Goal: Information Seeking & Learning: Learn about a topic

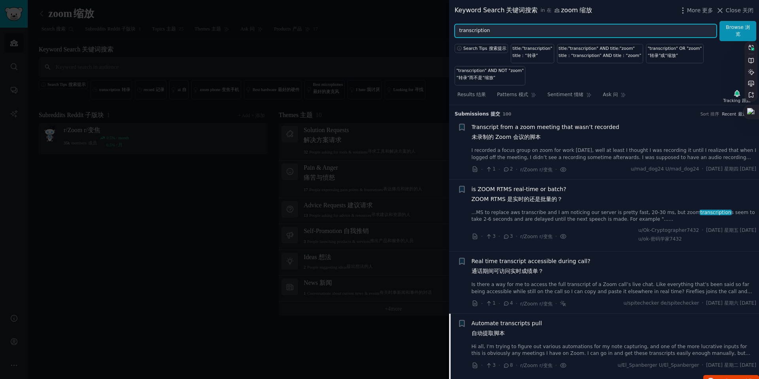
drag, startPoint x: 491, startPoint y: 31, endPoint x: 469, endPoint y: 30, distance: 21.8
click at [469, 30] on input "transcription" at bounding box center [586, 30] width 262 height 13
type input "t"
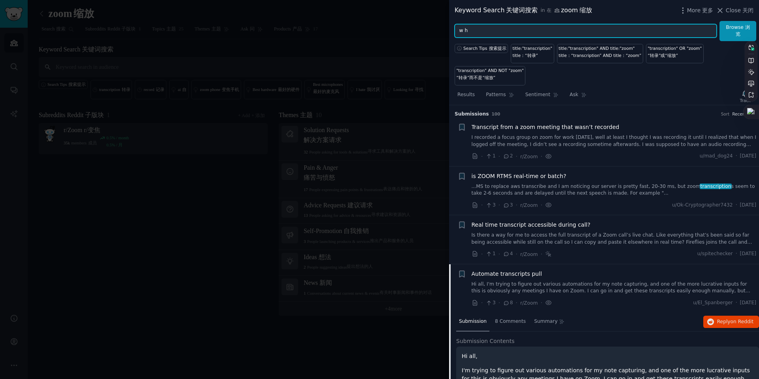
type input "w"
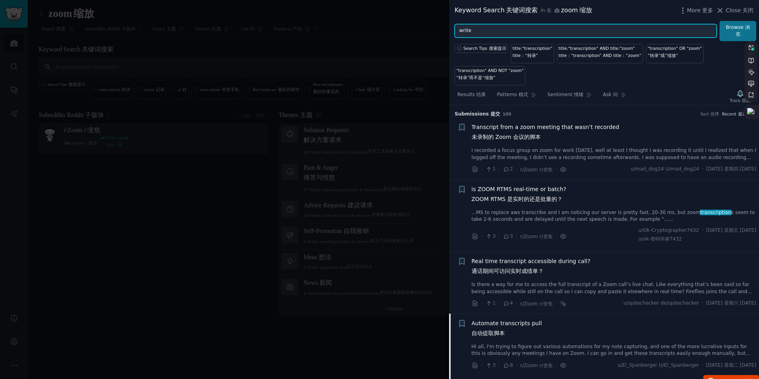
type input "write"
click at [569, 31] on button "Browse 浏览" at bounding box center [738, 31] width 37 height 20
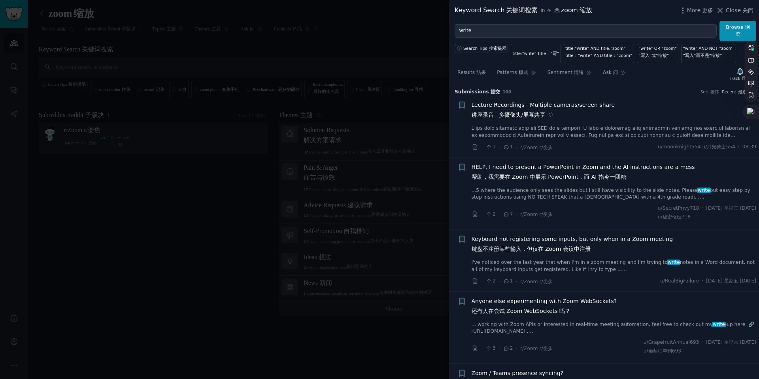
click at [498, 111] on sider-trans-text "讲座录音 - 多摄像头/屏幕共享" at bounding box center [509, 114] width 74 height 6
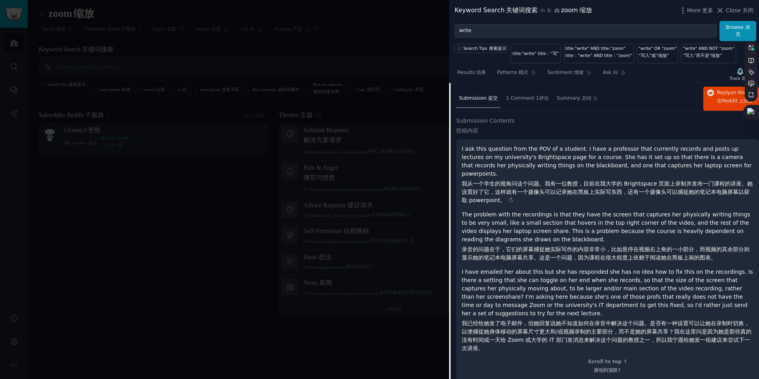
scroll to position [74, 0]
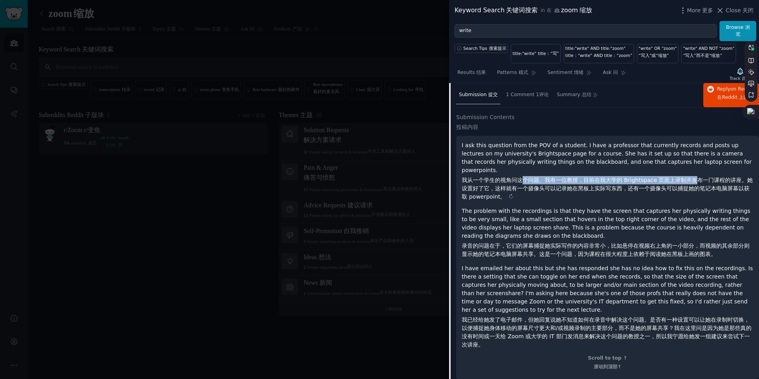
drag, startPoint x: 523, startPoint y: 172, endPoint x: 693, endPoint y: 174, distance: 170.4
click at [569, 177] on sider-trans-text "我从一个学生的视角问这个问题。我有一位教授，目前在我大学的 Brightspace 页面上录制并发布一门课程的讲座。她设置好了它，这样就有一个摄像头可以记录她…" at bounding box center [607, 188] width 291 height 23
copy sider-trans-text "个问题。我有一位教授，目前在我大学的 Brightspace 页面上录制并发"
click at [569, 177] on sider-trans-text "我从一个学生的视角问这个问题。我有一位教授，目前在我大学的 Brightspace 页面上录制并发布一门课程的讲座。她设置好了它，这样就有一个摄像头可以记录她…" at bounding box center [607, 188] width 291 height 23
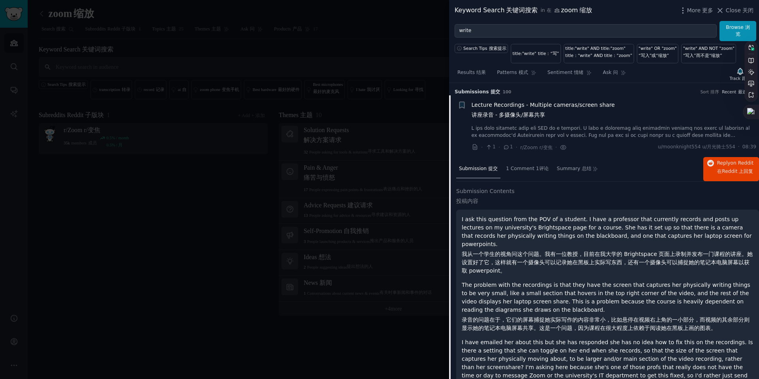
scroll to position [107, 0]
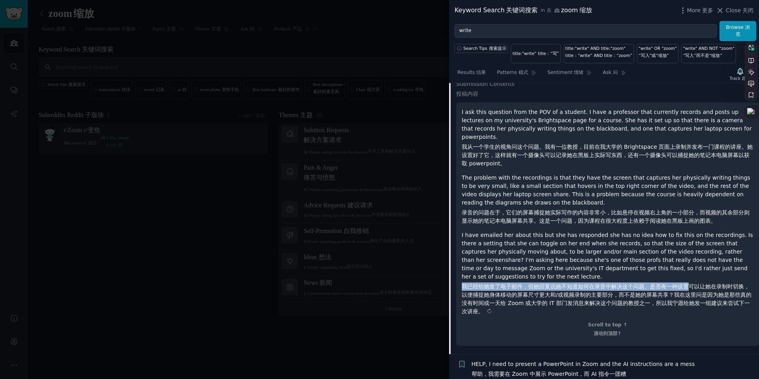
click at [689, 283] on sider-trans-text "我已经给她发了电子邮件，但她回复说她不知道如何在录音中解决这个问题。是否有一种设置可以让她在录制时切换，以便捕捉她身体移动的屏幕尺寸更大和/或视频录制的主要部…" at bounding box center [607, 298] width 290 height 31
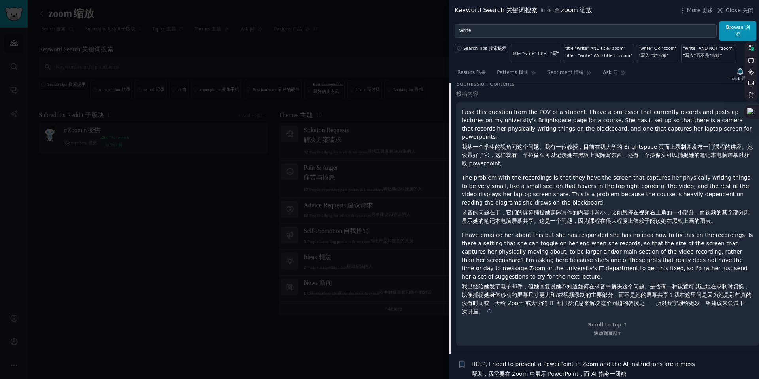
click at [497, 299] on sider-trans-block "我已经给她发了电子邮件，但她回复说她不知道如何在录音中解决这个问题。是否有一种设置可以让她在录制时切换，以便捕捉她身体移动的屏幕尺寸更大和/或视频录制的主要部…" at bounding box center [608, 298] width 292 height 33
click at [486, 288] on sider-trans-text "我已经给她发了电子邮件，但她回复说她不知道如何在录音中解决这个问题。是否有一种设置可以让她在录制时切换，以便捕捉她身体移动的屏幕尺寸更大和/或视频录制的主要部…" at bounding box center [607, 298] width 290 height 31
drag, startPoint x: 581, startPoint y: 280, endPoint x: 614, endPoint y: 278, distance: 33.3
click at [600, 283] on sider-trans-text "我已经给她发了电子邮件，但她回复说她不知道如何在录音中解决这个问题。是否有一种设置可以让她在录制时切换，以便捕捉她身体移动的屏幕尺寸更大和/或视频录制的主要部…" at bounding box center [607, 298] width 290 height 31
drag, startPoint x: 524, startPoint y: 294, endPoint x: 619, endPoint y: 294, distance: 95.3
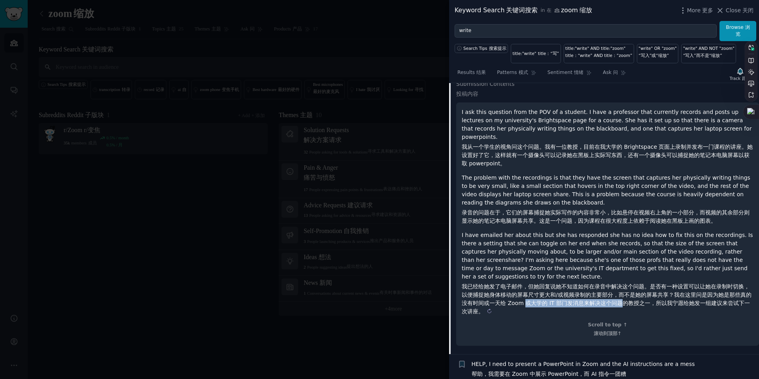
click at [619, 294] on sider-trans-text "我已经给她发了电子邮件，但她回复说她不知道如何在录音中解决这个问题。是否有一种设置可以让她在录制时切换，以便捕捉她身体移动的屏幕尺寸更大和/或视频录制的主要部…" at bounding box center [607, 298] width 290 height 31
copy sider-trans-text "或大学的 IT 部门发消息来解决这个问题"
click at [619, 294] on sider-trans-text "我已经给她发了电子邮件，但她回复说她不知道如何在录音中解决这个问题。是否有一种设置可以让她在录制时切换，以便捕捉她身体移动的屏幕尺寸更大和/或视频录制的主要部…" at bounding box center [607, 298] width 290 height 31
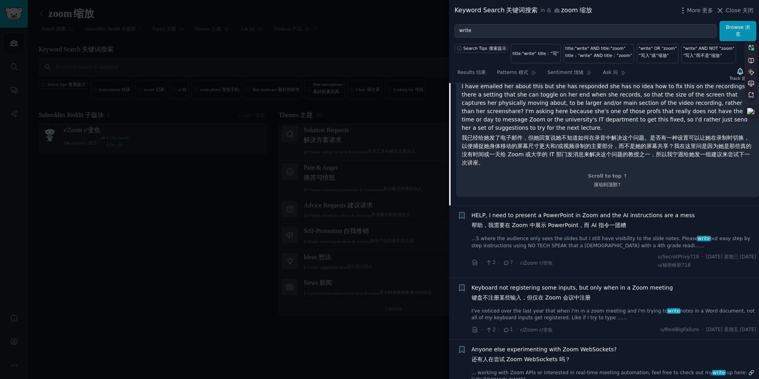
scroll to position [257, 0]
click at [508, 220] on sider-trans-text "帮助，我需要在 Zoom 中展示 PowerPoint，而 AI 指令一团糟" at bounding box center [549, 223] width 155 height 6
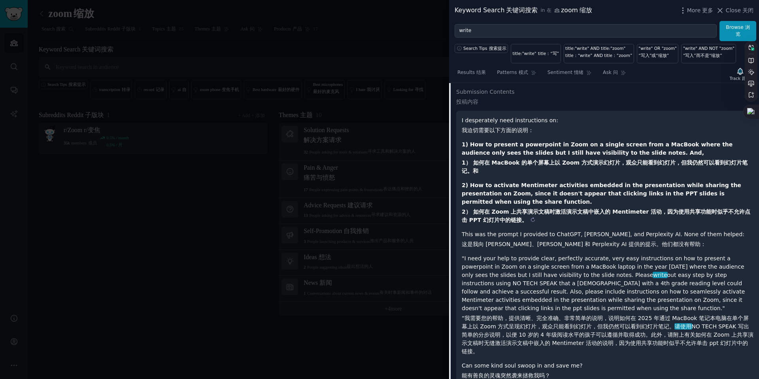
scroll to position [174, 0]
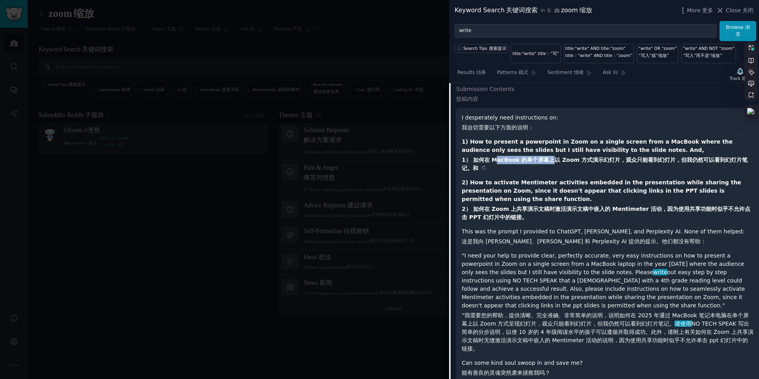
drag, startPoint x: 492, startPoint y: 159, endPoint x: 548, endPoint y: 161, distance: 55.4
click at [548, 161] on sider-trans-text "1） 如何在 MacBook 的单个屏幕上以 Zoom 方式演示幻灯片，观众只能看到幻灯片，但我仍然可以看到幻灯片笔记。和" at bounding box center [605, 164] width 286 height 15
drag, startPoint x: 471, startPoint y: 159, endPoint x: 695, endPoint y: 161, distance: 224.2
click at [695, 161] on sider-trans-text "1） 如何在 MacBook 的单个屏幕上以 Zoom 方式演示幻灯片，观众只能看到幻灯片，但我仍然可以看到幻灯片笔记。和" at bounding box center [605, 164] width 286 height 15
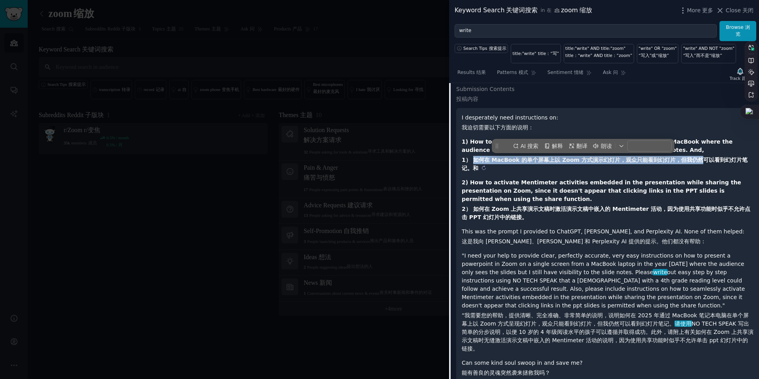
copy sider-trans-text "如何在 MacBook 的单个屏幕上以 Zoom 方式演示幻灯片，观众只能看到幻灯片，但我仍然"
click at [695, 162] on sider-trans-text "1） 如何在 MacBook 的单个屏幕上以 Zoom 方式演示幻灯片，观众只能看到幻灯片，但我仍然可以看到幻灯片笔记。和" at bounding box center [605, 164] width 286 height 15
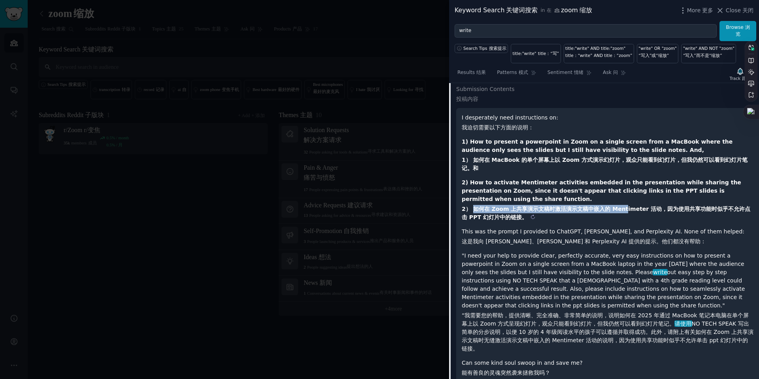
drag, startPoint x: 473, startPoint y: 208, endPoint x: 622, endPoint y: 204, distance: 149.5
click at [622, 205] on sider-trans-block "2） 如何在 Zoom 上共享演示文稿时激活演示文稿中嵌入的 Mentimeter 活动，因为使用共享功能时似乎不允许点击 PPT 幻灯片中的链接。" at bounding box center [608, 213] width 292 height 17
copy sider-trans-text "如何在 Zoom 上共享演示文稿时激活演示文稿中嵌入的 Ment"
click at [622, 206] on sider-trans-text "2） 如何在 Zoom 上共享演示文稿时激活演示文稿中嵌入的 Mentimeter 活动，因为使用共享功能时似乎不允许点击 PPT 幻灯片中的链接。" at bounding box center [606, 213] width 289 height 15
click at [563, 243] on p "This was the prompt I provided to ChatGPT, Claude, and Perplexity AI. None of t…" at bounding box center [608, 236] width 292 height 18
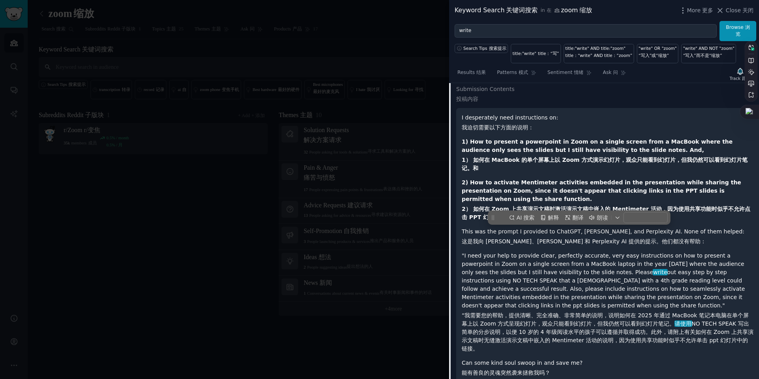
click at [502, 246] on div "I desperately need instructions on: 我迫切需要以下方面的说明： 1) How to present a powerpoin…" at bounding box center [608, 256] width 292 height 287
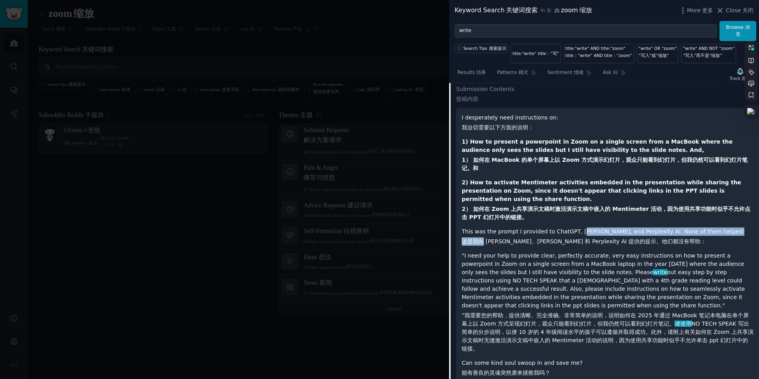
click at [577, 235] on p "This was the prompt I provided to ChatGPT, Claude, and Perplexity AI. None of t…" at bounding box center [608, 236] width 292 height 18
copy p "laude, and Perplexity AI. None of them helped: 这是我向"
click at [577, 235] on p "This was the prompt I provided to ChatGPT, Claude, and Perplexity AI. None of t…" at bounding box center [608, 236] width 292 height 18
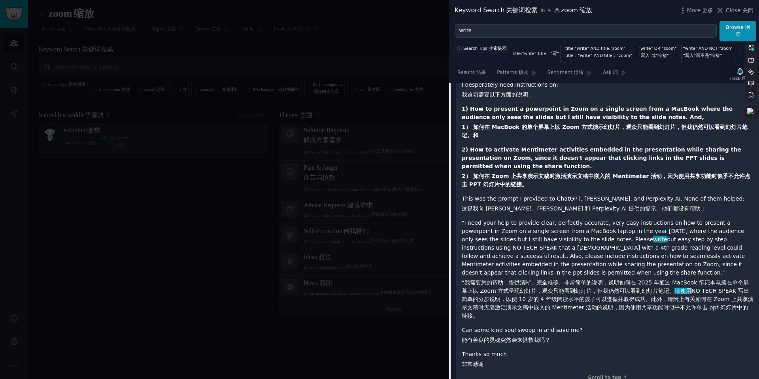
scroll to position [207, 0]
drag, startPoint x: 471, startPoint y: 283, endPoint x: 561, endPoint y: 268, distance: 91.4
click at [561, 268] on p ""I need your help to provide clear, perfectly accurate, very easy instructions …" at bounding box center [608, 268] width 292 height 101
copy sider-trans-text "“我"
click at [498, 285] on sider-trans-block "“我需要您的帮助，提供清晰、完全准确、非常简单的说明，说明如何在 2025 年通过 MacBook 笔记本电脑在单个屏幕上以 Zoom 方式呈现幻灯片，观众只…" at bounding box center [608, 299] width 292 height 42
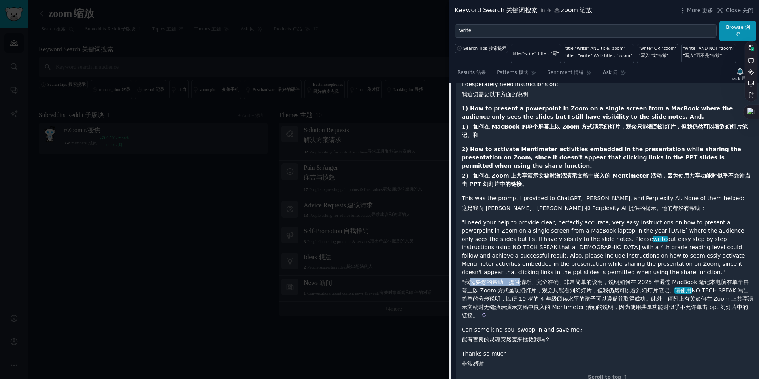
drag, startPoint x: 473, startPoint y: 284, endPoint x: 521, endPoint y: 279, distance: 48.9
click at [521, 279] on sider-trans-text "“我需要您的帮助，提供清晰、完全准确、非常简单的说明，说明如何在 2025 年通过 MacBook 笔记本电脑在单个屏幕上以 Zoom 方式呈现幻灯片，观众只…" at bounding box center [608, 299] width 292 height 40
copy sider-trans-text "需要您的帮助，提供"
click at [521, 279] on sider-trans-text "“我需要您的帮助，提供清晰、完全准确、非常简单的说明，说明如何在 2025 年通过 MacBook 笔记本电脑在单个屏幕上以 Zoom 方式呈现幻灯片，观众只…" at bounding box center [608, 299] width 292 height 40
click at [477, 276] on p ""I need your help to provide clear, perfectly accurate, very easy instructions …" at bounding box center [608, 268] width 292 height 101
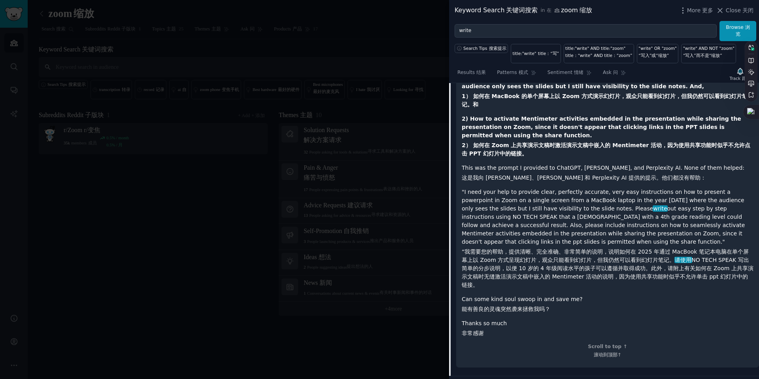
scroll to position [240, 0]
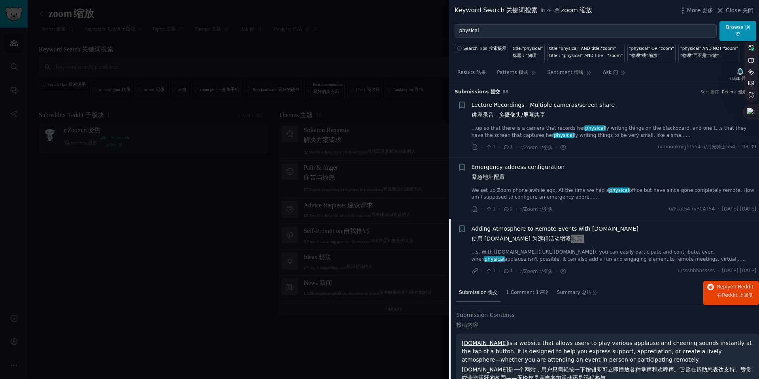
scroll to position [275, 0]
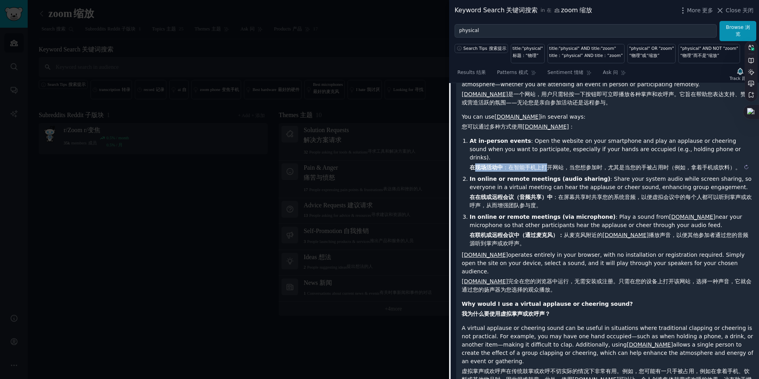
drag, startPoint x: 475, startPoint y: 156, endPoint x: 547, endPoint y: 156, distance: 72.0
click at [547, 164] on sider-trans-text "在现场活动中 ：在智能手机上打开网站，当您想参加时，尤其是当您的手被占用时（例如，拿着手机或饮料）。" at bounding box center [605, 167] width 271 height 6
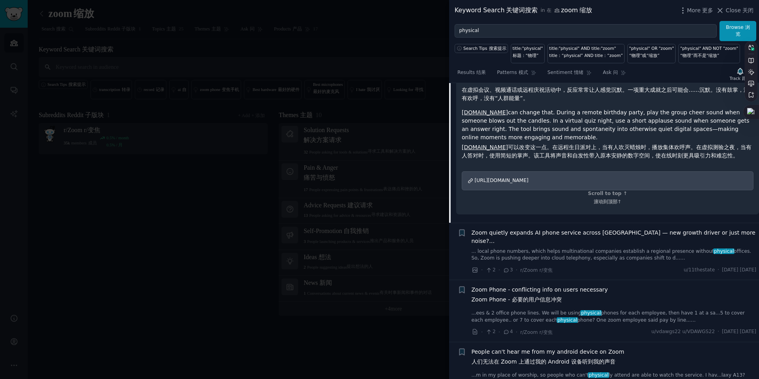
scroll to position [717, 0]
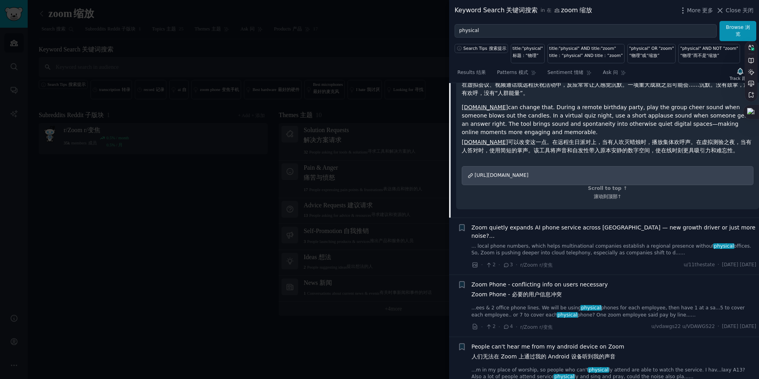
click at [605, 280] on div "Zoom Phone - conflicting info on users necessary Zoom Phone - 必要的用户信息冲突" at bounding box center [614, 290] width 285 height 21
click at [526, 280] on span "Zoom Phone - conflicting info on users necessary Zoom Phone - 必要的用户信息冲突" at bounding box center [540, 290] width 136 height 21
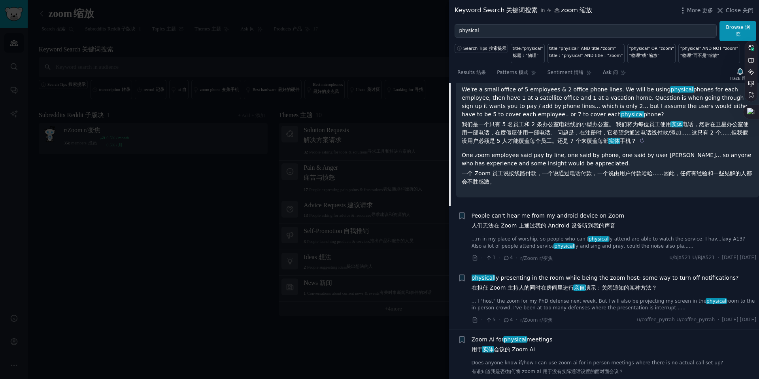
scroll to position [374, 0]
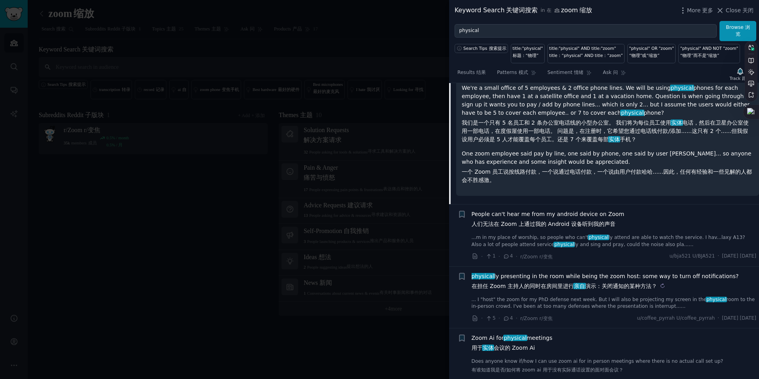
click at [561, 289] on sider-trans-text "在担任 Zoom 主持人的同时在房间里进行 亲自 演示：关闭通知的某种方法？" at bounding box center [564, 286] width 185 height 6
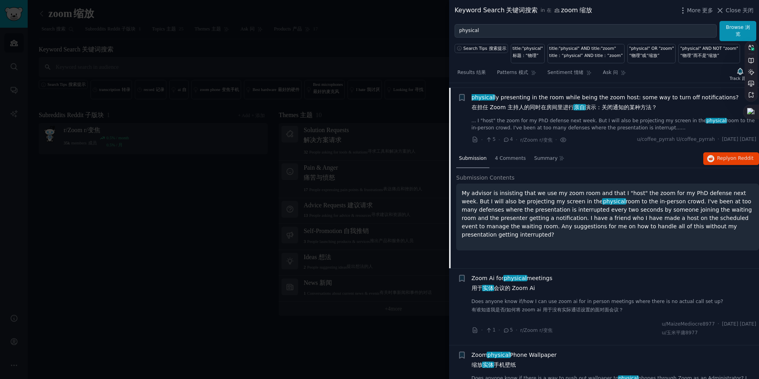
scroll to position [383, 0]
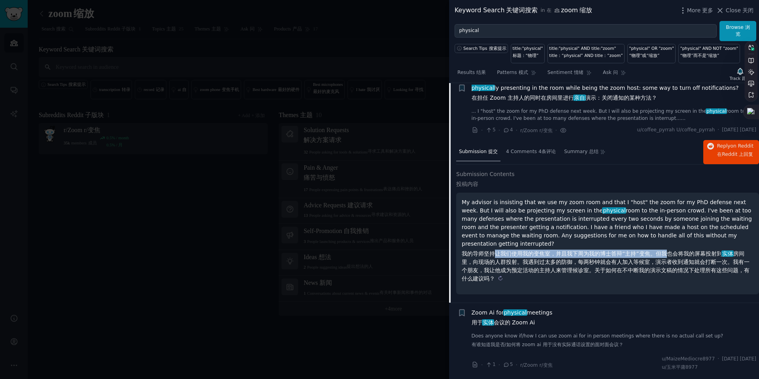
drag, startPoint x: 495, startPoint y: 251, endPoint x: 665, endPoint y: 251, distance: 169.6
click at [665, 251] on sider-trans-text "我的导师坚持让我们使用我的变焦室，并且我下周为我的博士答辩“主持”变焦。但我也会将我的屏幕投射到 实体 房间里，向现场的人群投射。我遇到过太多的防御，每两秒钟…" at bounding box center [606, 265] width 288 height 31
click at [665, 252] on sider-trans-text "我的导师坚持让我们使用我的变焦室，并且我下周为我的博士答辩“主持”变焦。但我也会将我的屏幕投射到 实体 房间里，向现场的人群投射。我遇到过太多的防御，每两秒钟…" at bounding box center [606, 265] width 288 height 31
copy sider-trans-text "让我们使用我的变焦室，并且我下周为我的博士答辩“主持”变焦。但我"
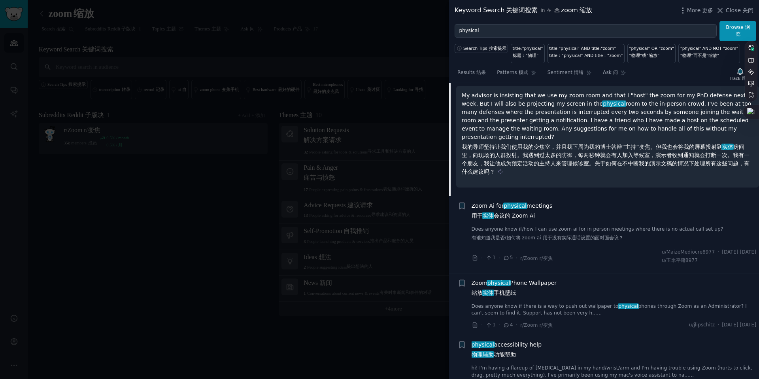
scroll to position [494, 0]
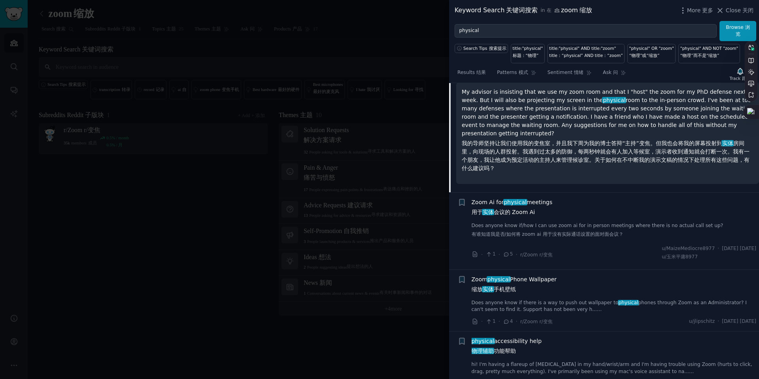
click at [552, 213] on div "Zoom Ai for physical meetings 用于 实体 会议的 Zoom Ai" at bounding box center [614, 208] width 285 height 21
click at [538, 201] on span "Zoom Ai for physical meetings 用于 实体 会议的 Zoom Ai" at bounding box center [512, 208] width 81 height 21
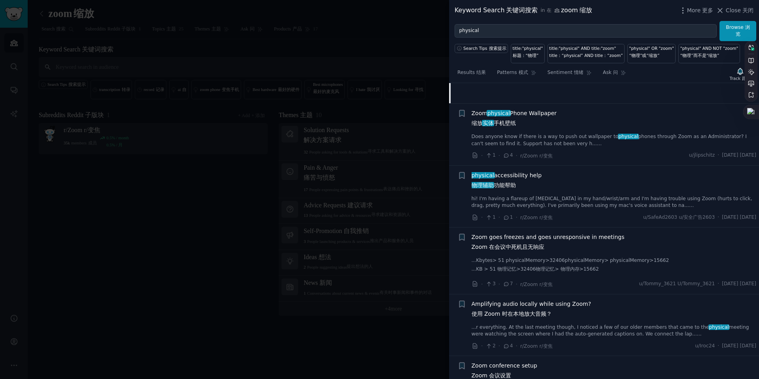
scroll to position [614, 0]
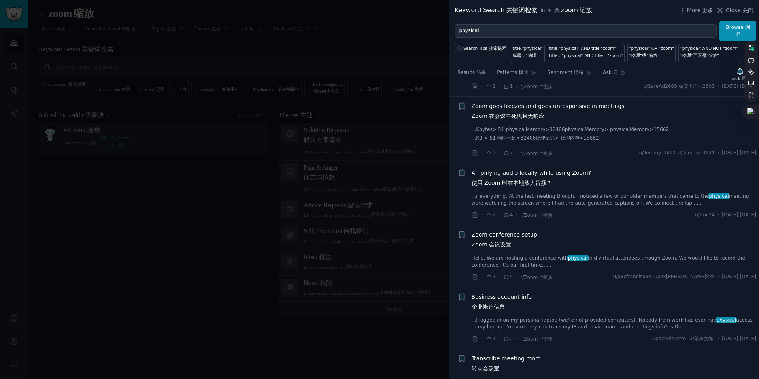
click at [523, 243] on span "Zoom conference setup Zoom 会议设置" at bounding box center [505, 240] width 66 height 21
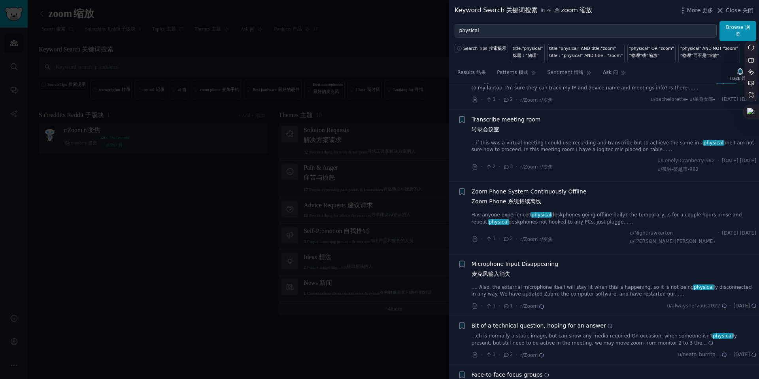
scroll to position [1146, 0]
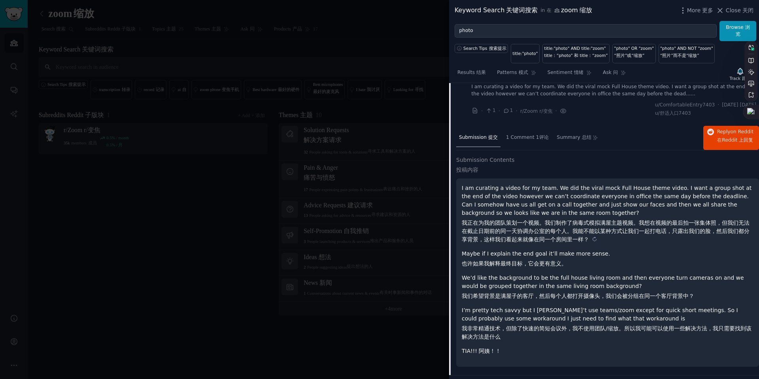
scroll to position [169, 0]
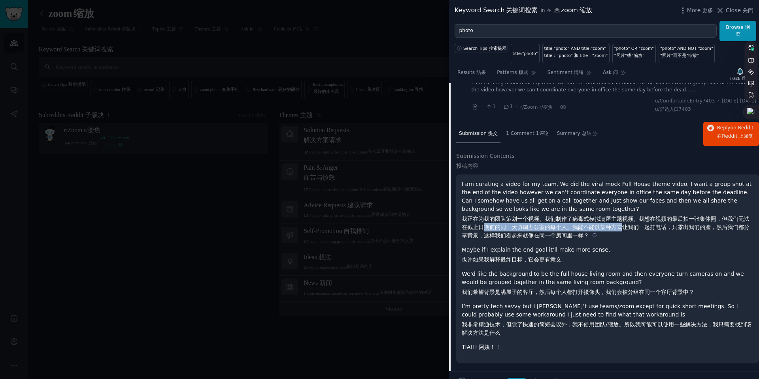
drag, startPoint x: 485, startPoint y: 225, endPoint x: 623, endPoint y: 227, distance: 138.8
click at [623, 227] on sider-trans-text "我正在为我的团队策划一个视频。我们制作了病毒式模拟满屋主题视频。我想在视频的最后拍一张集体照，但我们无法在截止日期前的同一天协调办公室的每个人。我能不能以某种…" at bounding box center [606, 226] width 288 height 23
copy sider-trans-text "期前的同一天协调办公室的每个人。我能不能以某种方式"
click at [623, 227] on sider-trans-text "我正在为我的团队策划一个视频。我们制作了病毒式模拟满屋主题视频。我想在视频的最后拍一张集体照，但我们无法在截止日期前的同一天协调办公室的每个人。我能不能以某种…" at bounding box center [606, 226] width 288 height 23
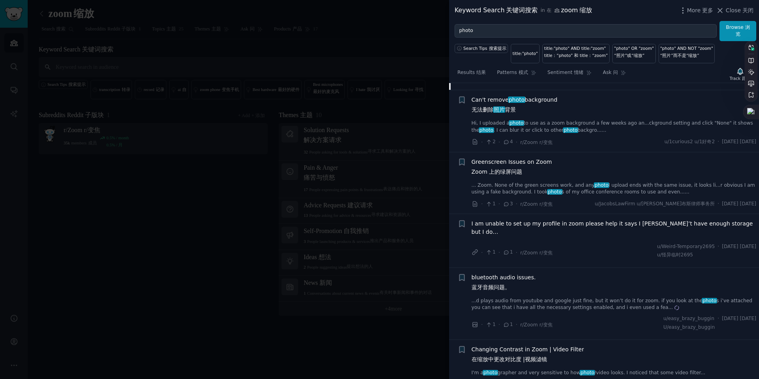
scroll to position [451, 0]
click at [585, 236] on sider-trans-block "我无法在 Zoom 中设置我的个人资料，请帮助它说我没有足够的存储空间，但我有" at bounding box center [614, 240] width 285 height 8
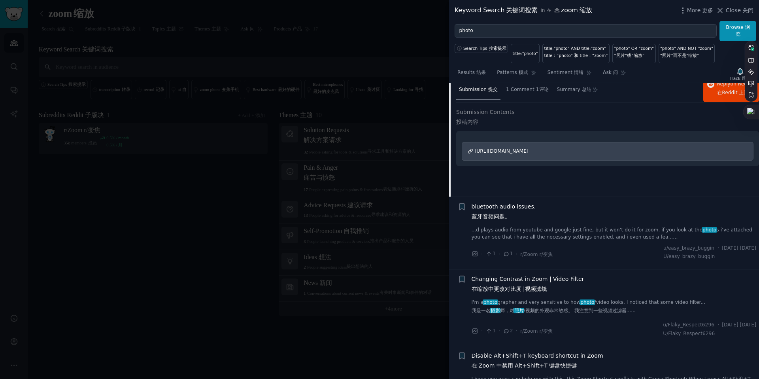
scroll to position [405, 0]
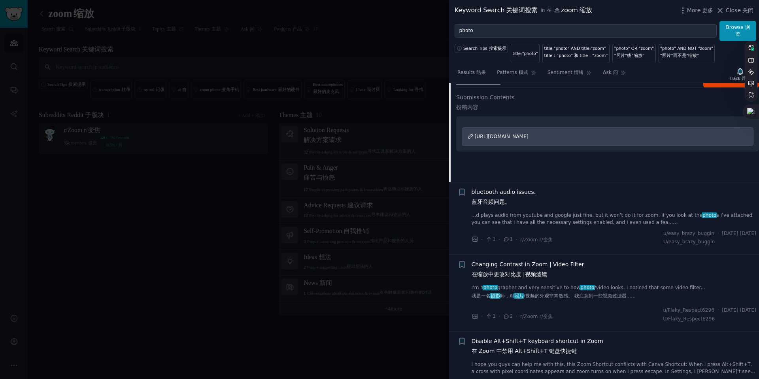
click at [538, 205] on div "bluetooth audio issues. 蓝牙音频问题。" at bounding box center [614, 198] width 285 height 21
click at [552, 219] on link "...d plays audio from youtube and google just fine, but it won’t do it for zoom…" at bounding box center [614, 219] width 285 height 14
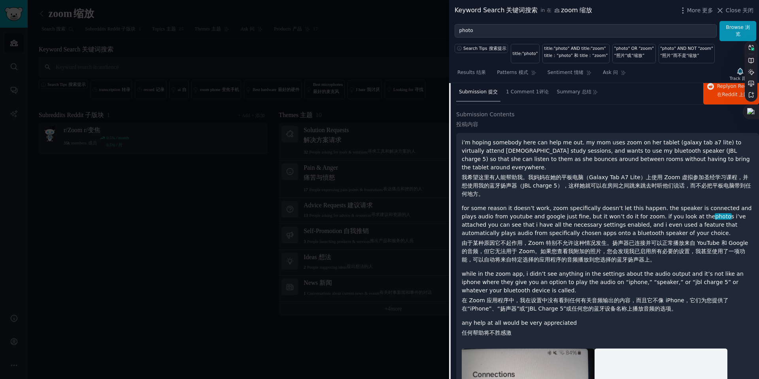
scroll to position [463, 0]
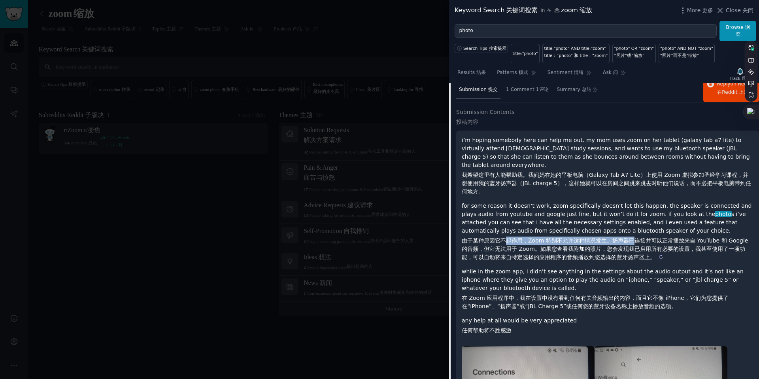
drag, startPoint x: 506, startPoint y: 240, endPoint x: 632, endPoint y: 238, distance: 126.1
click at [632, 238] on sider-trans-text "由于某种原因它不起作用，Zoom 特别不允许这种情况发生。扬声器已连接并可以正常播放来自 YouTube 和 Google 的音频，但它无法用于 Zoom。如…" at bounding box center [605, 248] width 286 height 23
copy sider-trans-text "起作用，Zoom 特别不允许这种情况发生。扬声器已"
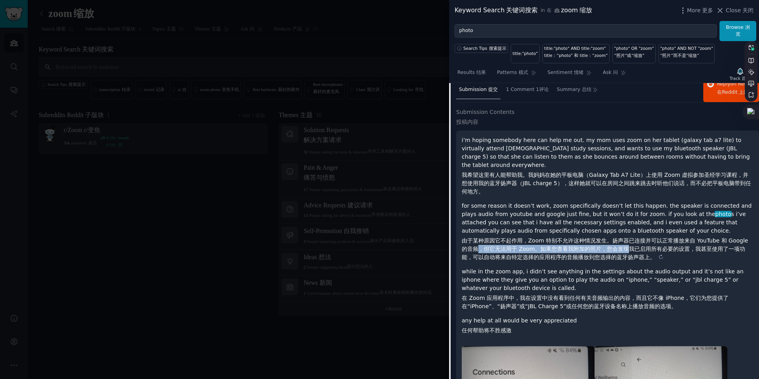
drag, startPoint x: 472, startPoint y: 245, endPoint x: 621, endPoint y: 247, distance: 149.1
click at [621, 247] on sider-trans-text "由于某种原因它不起作用，Zoom 特别不允许这种情况发生。扬声器已连接并可以正常播放来自 YouTube 和 Google 的音频，但它无法用于 Zoom。如…" at bounding box center [605, 248] width 286 height 23
copy sider-trans-text "，但它无法用于 Zoom。如果您查看我附加的照片， 您会发现"
click at [621, 247] on sider-trans-text "由于某种原因它不起作用，Zoom 特别不允许这种情况发生。扬声器已连接并可以正常播放来自 YouTube 和 Google 的音频，但它无法用于 Zoom。如…" at bounding box center [605, 248] width 286 height 23
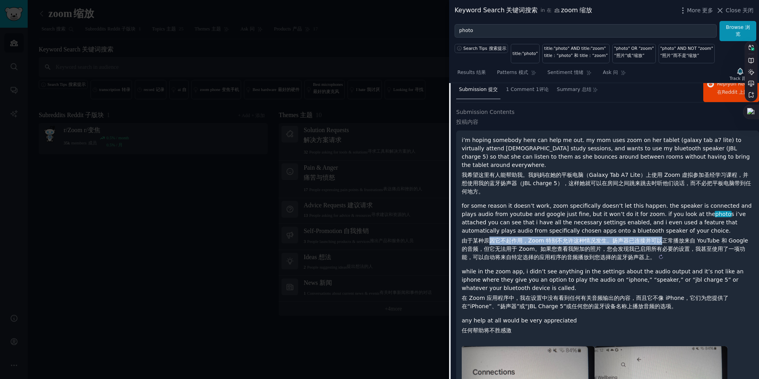
drag, startPoint x: 490, startPoint y: 238, endPoint x: 660, endPoint y: 237, distance: 169.6
click at [660, 237] on sider-trans-text "由于某种原因它不起作用，Zoom 特别不允许这种情况发生。扬声器已连接并可以正常播放来自 YouTube 和 Google 的音频，但它无法用于 Zoom。如…" at bounding box center [605, 248] width 286 height 23
copy sider-trans-text "因它不起作用，Zoom 特别不允许这种情况发生。扬声器已连接并可以"
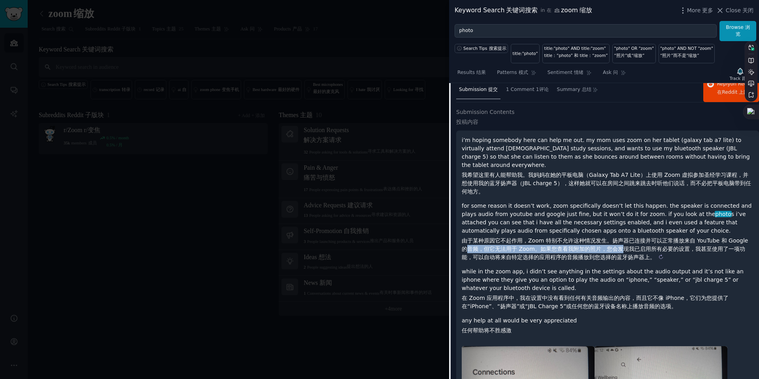
drag, startPoint x: 478, startPoint y: 248, endPoint x: 619, endPoint y: 242, distance: 141.3
click at [619, 242] on sider-trans-text "由于某种原因它不起作用，Zoom 特别不允许这种情况发生。扬声器已连接并可以正常播放来自 YouTube 和 Google 的音频，但它无法用于 Zoom。如…" at bounding box center [605, 248] width 286 height 23
copy sider-trans-text "音频，但它无法用于 Zoom。如果您查看我附加的照片， 您会发"
click at [619, 242] on sider-trans-text "由于某种原因它不起作用，Zoom 特别不允许这种情况发生。扬声器已连接并可以正常播放来自 YouTube 和 Google 的音频，但它无法用于 Zoom。如…" at bounding box center [605, 248] width 286 height 23
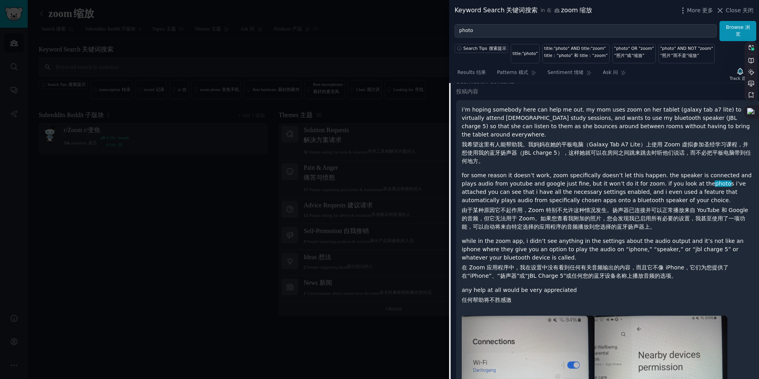
scroll to position [496, 0]
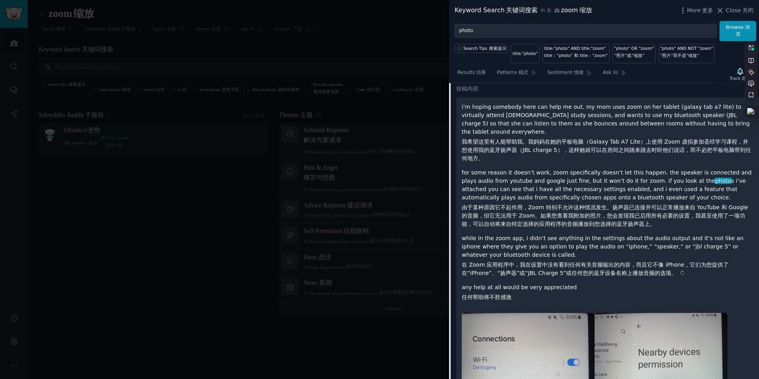
click at [523, 262] on sider-trans-text "在 Zoom 应用程序中，我在设置中没有看到任何有关音频输出的内容，而且它不像 iPhone，它们为您提供了在“iPhone”、“扬声器”或“JBL Char…" at bounding box center [595, 268] width 267 height 15
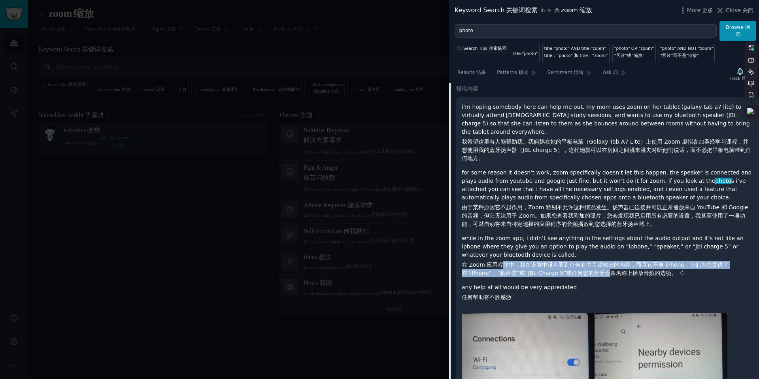
drag, startPoint x: 502, startPoint y: 262, endPoint x: 608, endPoint y: 270, distance: 106.3
click at [608, 270] on sider-trans-text "在 Zoom 应用程序中，我在设置中没有看到任何有关音频输出的内容，而且它不像 iPhone，它们为您提供了在“iPhone”、“扬声器”或“JBL Char…" at bounding box center [595, 268] width 267 height 15
copy sider-trans-text "序中，我在设置中没有看到任何有关音频输出的内容，而且它不像 iPhone，它们为您提供了在“iPhone”、“扬声器”或“JBL Charge 5”或任何您的…"
click at [608, 270] on sider-trans-text "在 Zoom 应用程序中，我在设置中没有看到任何有关音频输出的内容，而且它不像 iPhone，它们为您提供了在“iPhone”、“扬声器”或“JBL Char…" at bounding box center [595, 268] width 267 height 15
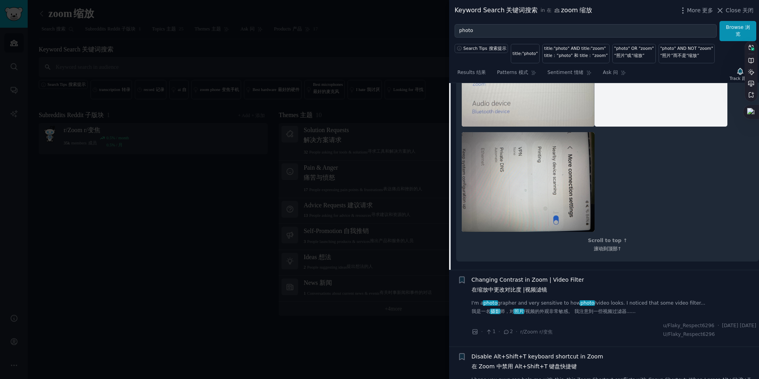
scroll to position [1140, 0]
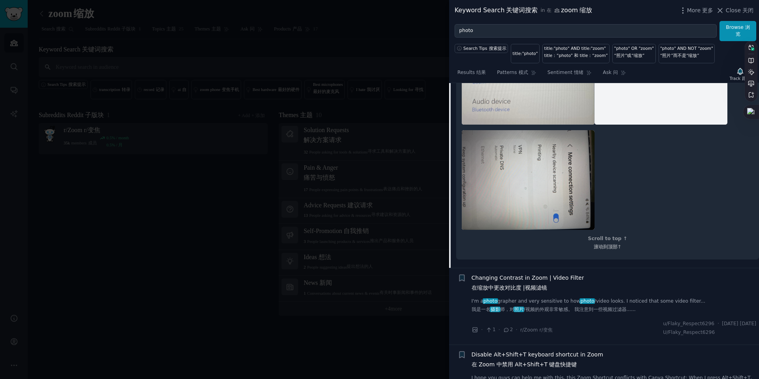
click at [514, 298] on link "I'm a photo grapher and very sensitive to how photo /video looks. I noticed tha…" at bounding box center [614, 307] width 285 height 19
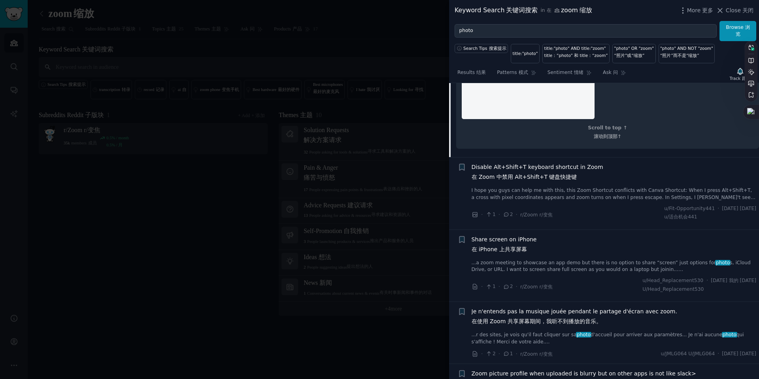
scroll to position [984, 0]
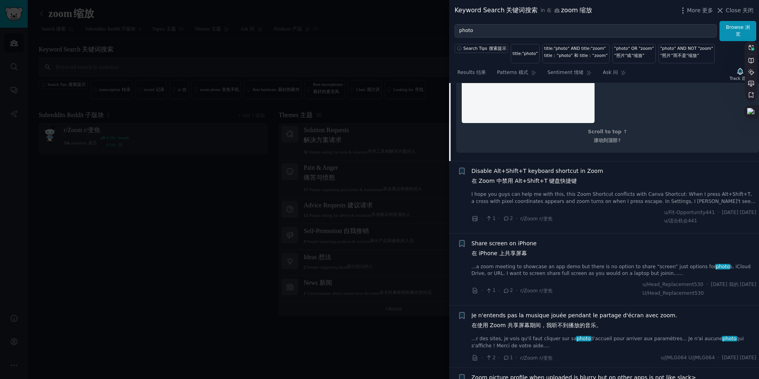
click at [511, 298] on li "+ Share screen on iPhone 在 iPhone 上共享屏幕 ...a zoom meeting to showcase an app de…" at bounding box center [604, 270] width 310 height 72
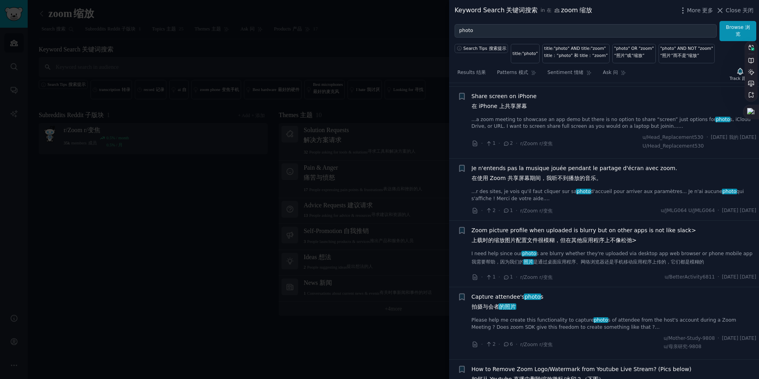
scroll to position [1132, 0]
click at [524, 240] on span "Zoom picture profile when uploaded is blurry but on other apps is not like slac…" at bounding box center [584, 235] width 225 height 21
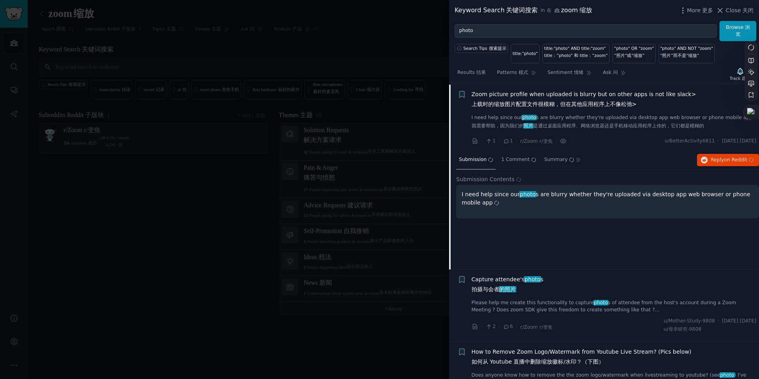
scroll to position [746, 0]
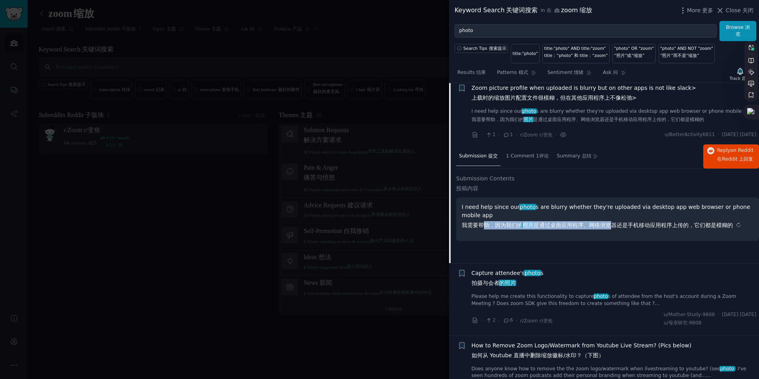
drag, startPoint x: 482, startPoint y: 229, endPoint x: 609, endPoint y: 229, distance: 126.9
click at [609, 228] on sider-trans-text "我需要帮助，因为我们的 照片 是通过桌面应用程序、网络浏览器还是手机移动应用程序上传的，它们都是模糊的" at bounding box center [597, 225] width 271 height 6
copy sider-trans-text "助，因为我们的 照片 是通过桌面应用程序、网络浏览"
click at [609, 228] on sider-trans-text "我需要帮助，因为我们的 照片 是通过桌面应用程序、网络浏览器还是手机移动应用程序上传的，它们都是模糊的" at bounding box center [597, 225] width 271 height 6
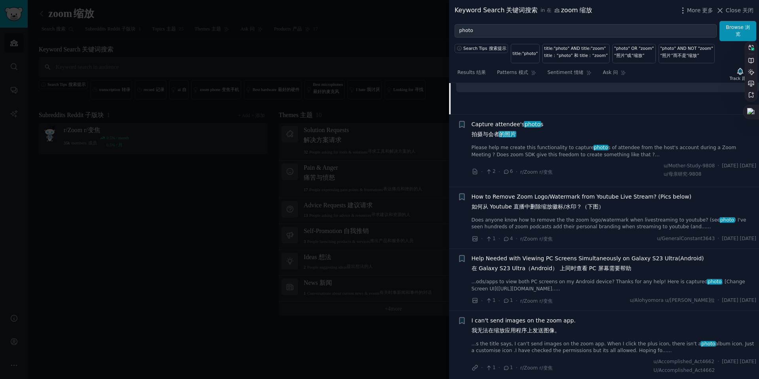
scroll to position [909, 0]
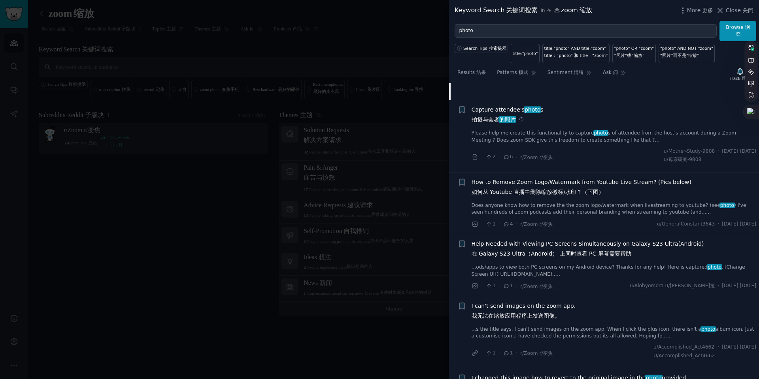
click at [513, 123] on span "的照片" at bounding box center [508, 119] width 18 height 6
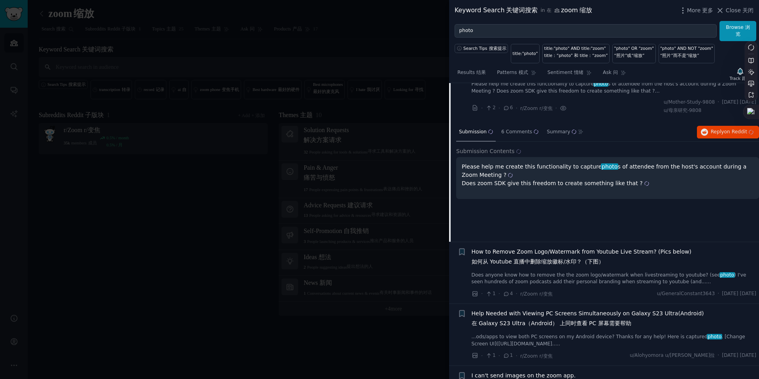
scroll to position [812, 0]
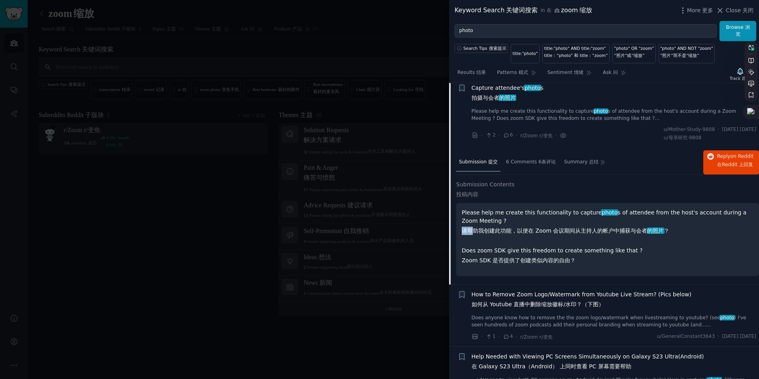
drag, startPoint x: 472, startPoint y: 236, endPoint x: 602, endPoint y: 242, distance: 129.4
click at [602, 242] on p "Please help me create this functionality to capture photo s of attendee from th…" at bounding box center [608, 236] width 292 height 56
copy sider-trans-block "请帮"
click at [488, 263] on sider-trans-text "Zoom SDK 是否提供了创建类似内容的自由？" at bounding box center [519, 260] width 114 height 6
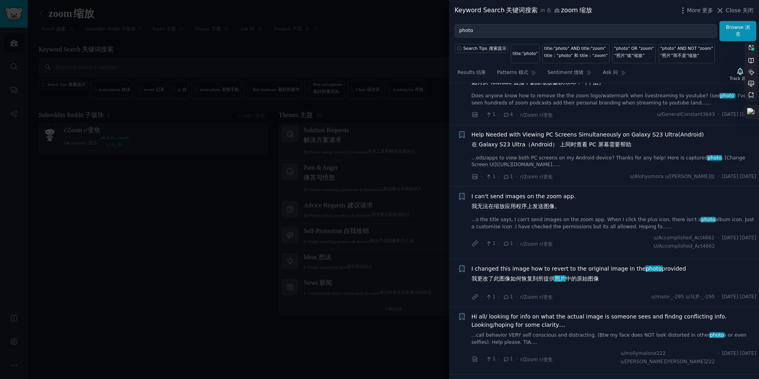
scroll to position [1037, 0]
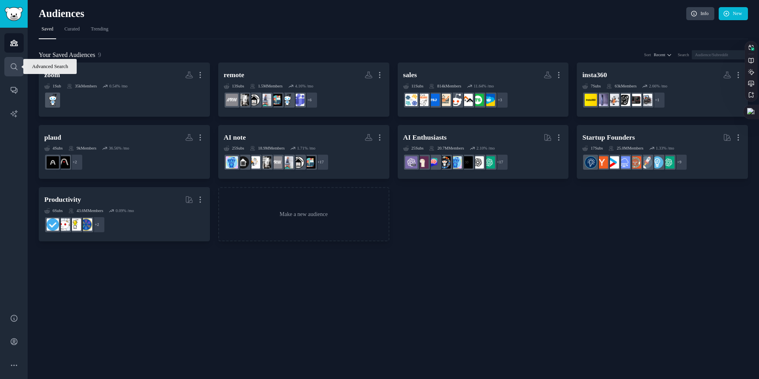
click at [13, 66] on icon "Sidebar" at bounding box center [14, 66] width 8 height 8
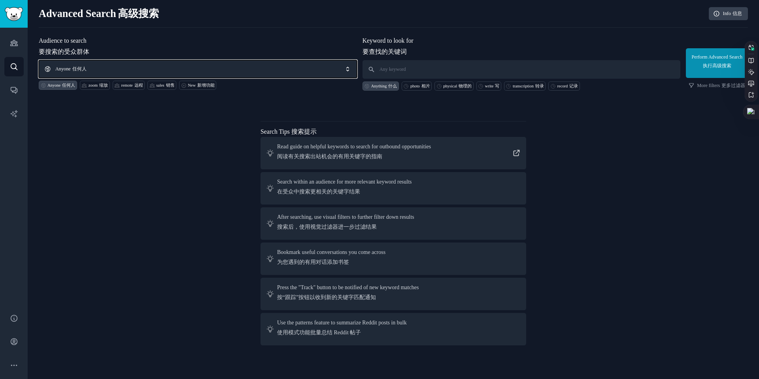
click at [92, 70] on span "Anyone 任何人" at bounding box center [198, 69] width 318 height 18
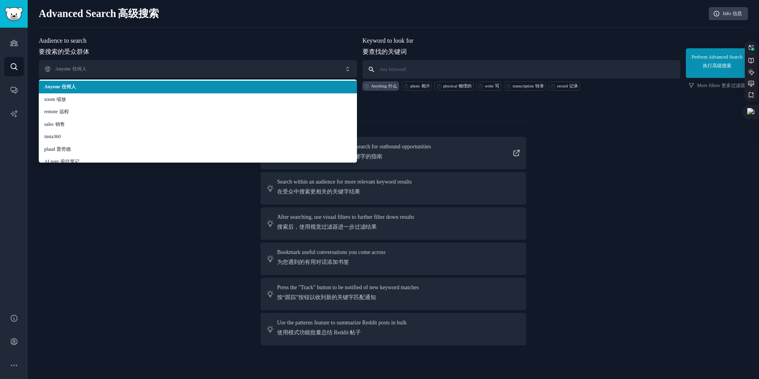
click at [431, 66] on input "text" at bounding box center [522, 69] width 318 height 19
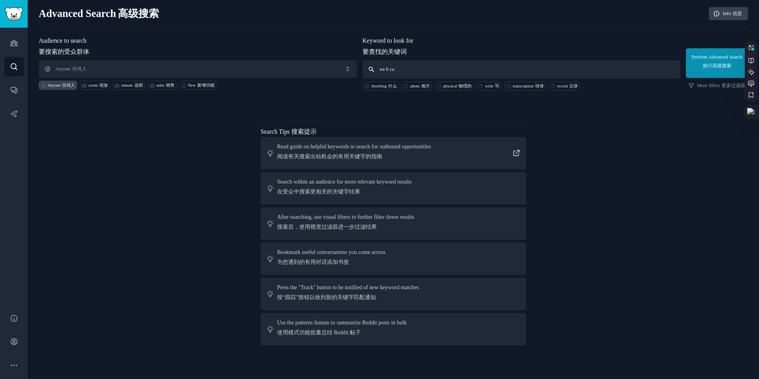
type input "webcam"
click button "Perform Advanced Search 执行高级搜索" at bounding box center [717, 63] width 62 height 30
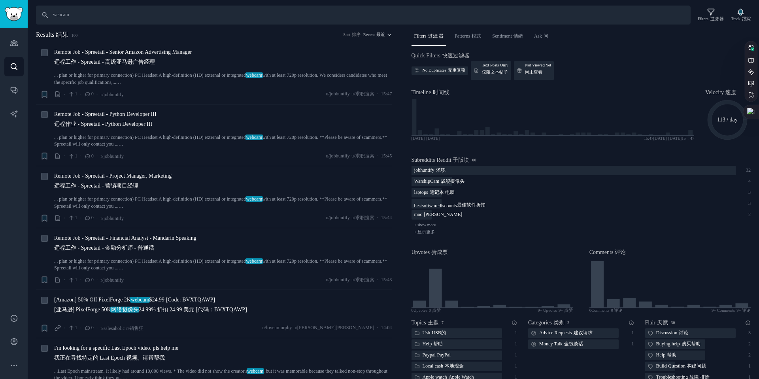
click at [170, 25] on div "Search 搜索 webcam Filters 过滤 器 Track 跟踪 Results 结果 100 Sort 排序 Recent 最近 + Remot…" at bounding box center [393, 189] width 731 height 379
click at [206, 70] on div "Remote Job - Spreetail - Senior Amazon Advertising Manager 远程工作 - Spreetail - 高…" at bounding box center [223, 67] width 338 height 38
click at [159, 51] on span "Remote Job - Spreetail - Senior Amazon Advertising Manager 远程工作 - Spreetail - 高…" at bounding box center [123, 58] width 138 height 21
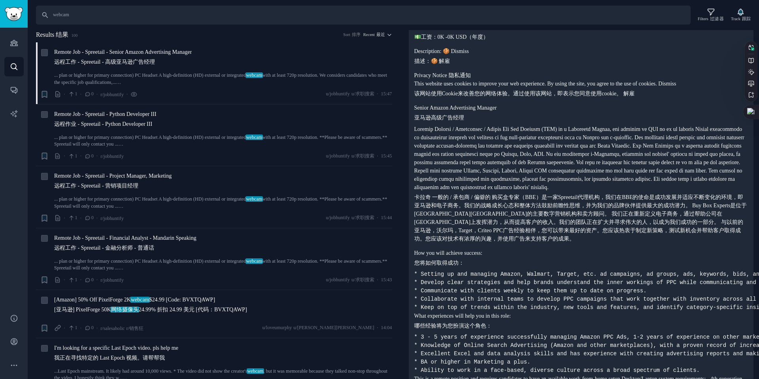
scroll to position [213, 0]
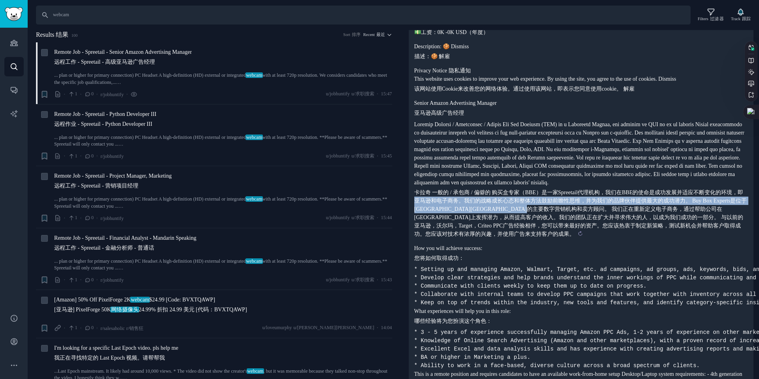
drag, startPoint x: 431, startPoint y: 210, endPoint x: 612, endPoint y: 219, distance: 180.9
click at [612, 219] on sider-trans-text "卡拉奇 一般的 / 承包商 / 偏僻的 购买盒专家（BBE）是一家Spreetail代理机构，我们在BBE的使命是成功发展并适应不断变化的环境，即亚马逊和电子…" at bounding box center [580, 212] width 333 height 47
copy sider-trans-text "亚马逊和电子商​​务。我们的战略成长心态和整体方法鼓励前瞻性思维，并为我们的品牌伙伴提供最大的成功潜力。 Buy Box Experts是位于美国犹他州Lin…"
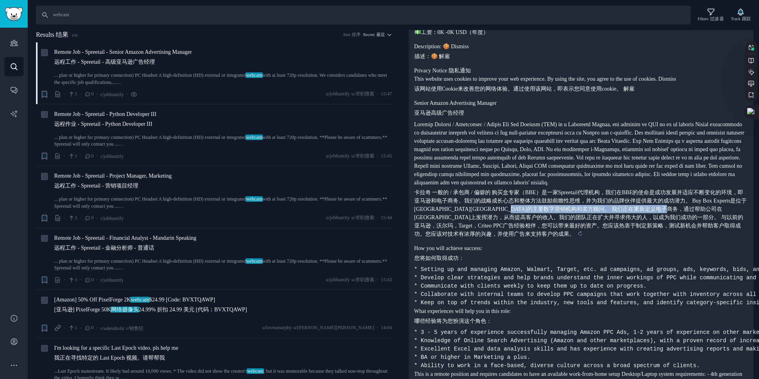
drag, startPoint x: 434, startPoint y: 229, endPoint x: 584, endPoint y: 220, distance: 150.1
click at [584, 220] on sider-trans-block "卡拉奇 一般的 / 承包商 / 偏僻的 购买盒专家（BBE）是一家Spreetail代理机构，我们在BBE的使命是成功发展并适应不断变化的环境，即亚马逊和电子…" at bounding box center [581, 213] width 334 height 50
click at [584, 220] on sider-trans-text "卡拉奇 一般的 / 承包商 / 偏僻的 购买盒专家（BBE）是一家Spreetail代理机构，我们在BBE的使命是成功发展并适应不断变化的环境，即亚马逊和电子…" at bounding box center [580, 212] width 333 height 47
copy sider-trans-text "们正在重新定义电子商务，通过帮助公司在亚马逊市场上发挥潜力，从而"
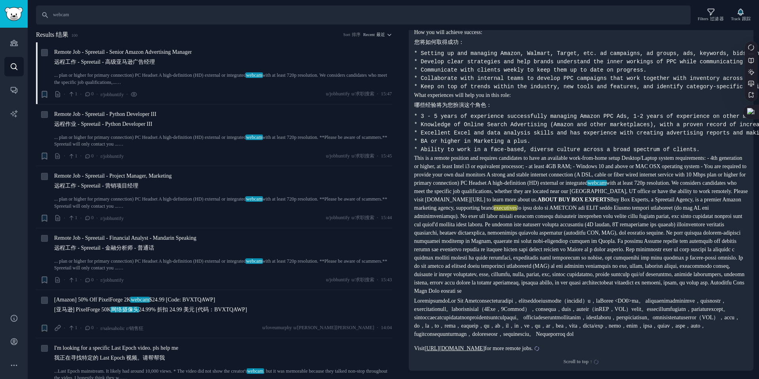
scroll to position [474, 0]
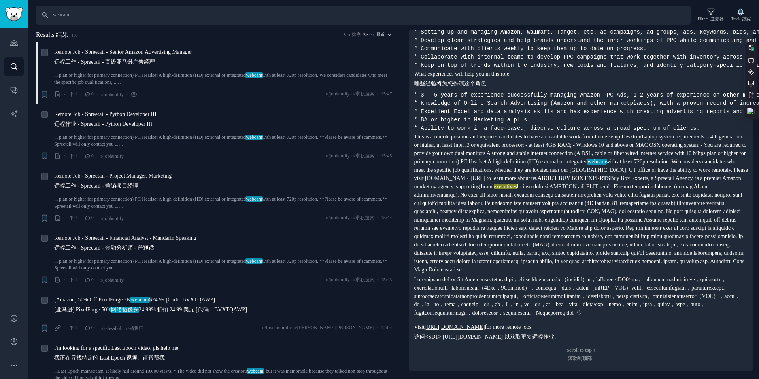
click at [470, 280] on sider-trans-text at bounding box center [577, 295] width 326 height 39
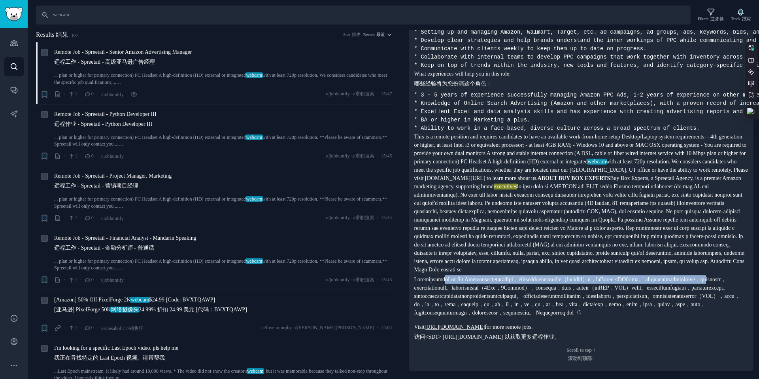
drag, startPoint x: 450, startPoint y: 284, endPoint x: 589, endPoint y: 287, distance: 138.8
click at [589, 287] on sider-trans-text at bounding box center [577, 295] width 326 height 39
copy sider-trans-text "商Buy Box Experts是一家总理的亚马逊营销机构，在他们寻求控制和发展其亚马逊渠道业务（在美国和国际上）时，支持Brand <SD1>高管。 我们帮…"
click at [589, 287] on sider-trans-text at bounding box center [577, 295] width 326 height 39
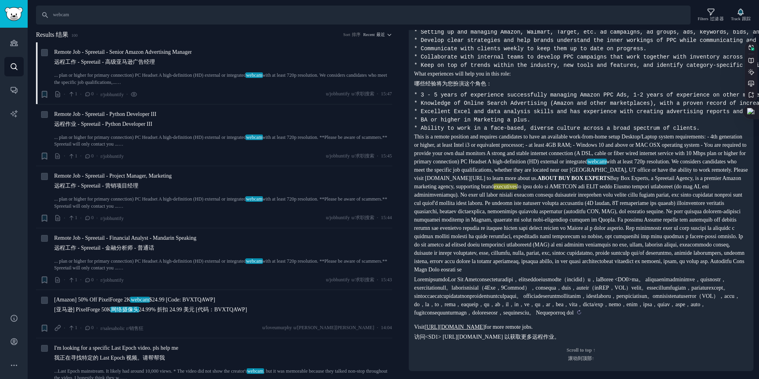
click at [493, 291] on sider-trans-text at bounding box center [577, 295] width 326 height 39
drag, startPoint x: 423, startPoint y: 302, endPoint x: 574, endPoint y: 298, distance: 151.9
click at [574, 298] on sider-trans-block at bounding box center [581, 296] width 334 height 42
click at [574, 298] on sider-trans-text at bounding box center [577, 295] width 326 height 39
copy sider-trans-text "的平台帐户管理（1P零售，3P市场和混合），其中包括库存管"
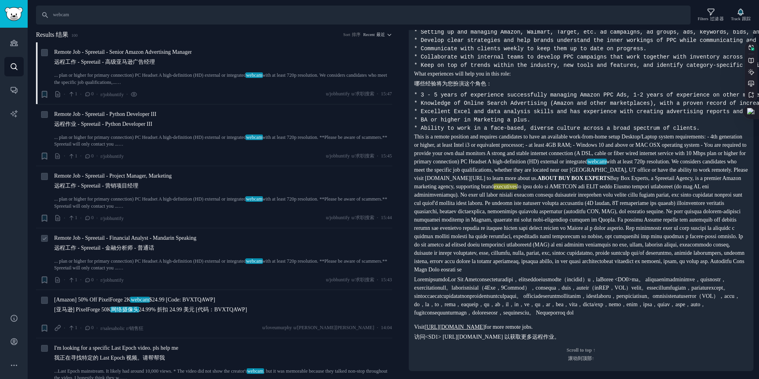
click at [123, 238] on span "Remote Job - Spreetail - Financial Analyst - Mandarin Speaking 远程工作 - Spreetail…" at bounding box center [125, 244] width 142 height 21
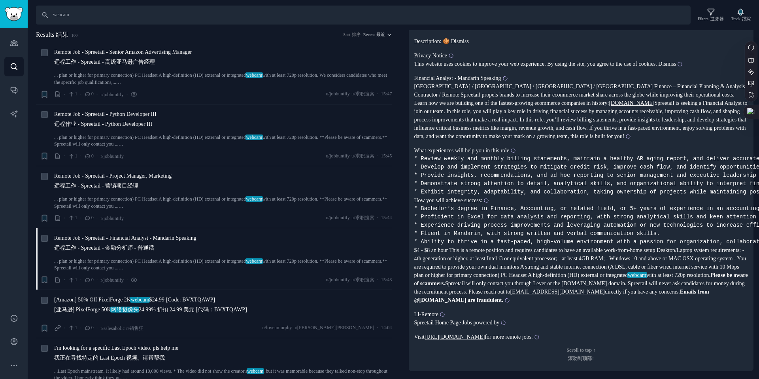
scroll to position [324, 0]
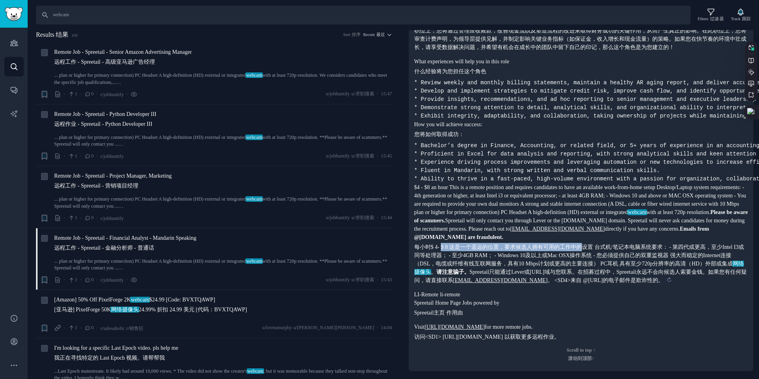
drag, startPoint x: 445, startPoint y: 244, endPoint x: 586, endPoint y: 241, distance: 141.2
click at [587, 244] on sider-trans-text "每小时$ 4- $ 8 这是一个遥远的位置，要求候选人拥有可用的工作中的设置 台式机/笔记本电脑系统要求： - 第四代或更高，至少Intel I3或同等处理器…" at bounding box center [580, 263] width 332 height 39
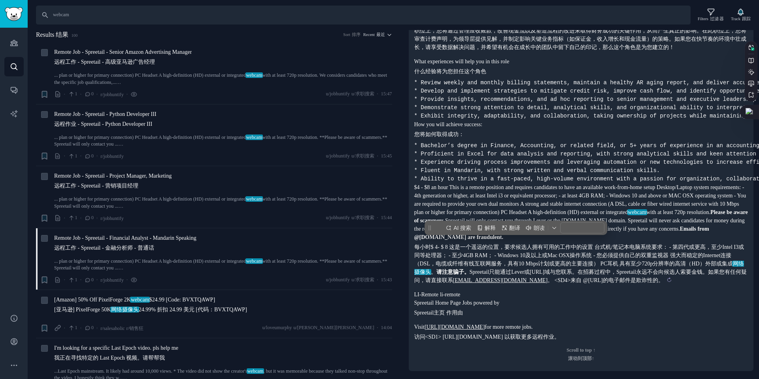
click at [586, 244] on sider-trans-text "每小时$ 4- $ 8 这是一个遥远的位置，要求候选人拥有可用的工作中的设置 台式机/笔记本电脑系统要求： - 第四代或更高，至少Intel I3或同等处理器…" at bounding box center [580, 263] width 332 height 39
click at [520, 253] on sider-trans-text "每小时$ 4- $ 8 这是一个遥远的位置，要求候选人拥有可用的工作中的设置 台式机/笔记本电脑系统要求： - 第四代或更高，至少Intel I3或同等处理器…" at bounding box center [580, 263] width 332 height 39
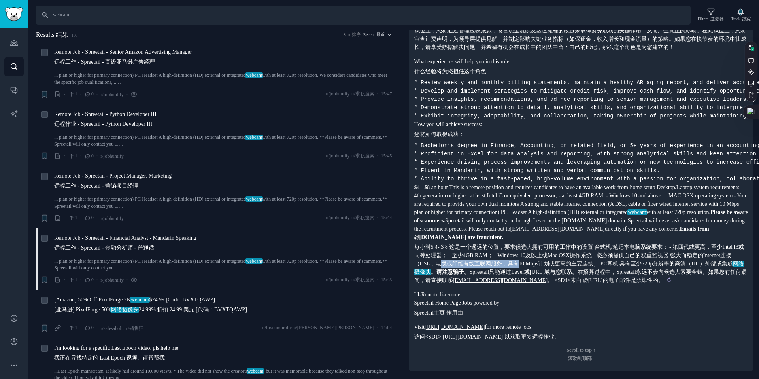
drag, startPoint x: 450, startPoint y: 255, endPoint x: 536, endPoint y: 254, distance: 85.4
click at [536, 254] on sider-trans-text "每小时$ 4- $ 8 这是一个遥远的位置，要求候选人拥有可用的工作中的设置 台式机/笔记本电脑系统要求： - 第四代或更高，至少Intel I3或同等处理器…" at bounding box center [580, 263] width 332 height 39
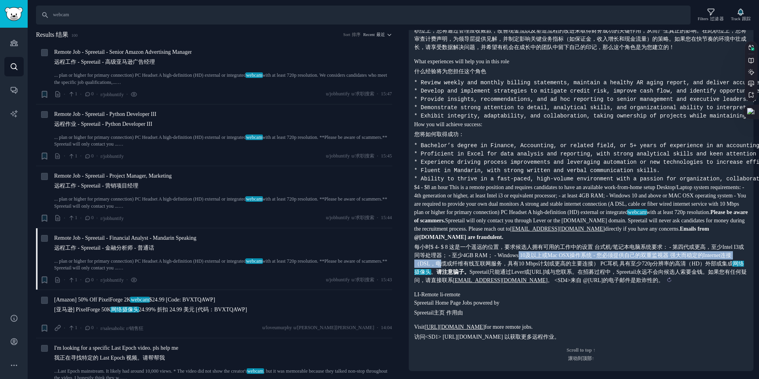
copy sider-trans-text "10及以上或Mac OSX操作系统 - 您必须提供自己的双重监视器 强大而稳定的Internet连接（DSL，电"
click at [536, 254] on sider-trans-text "每小时$ 4- $ 8 这是一个遥远的位置，要求候选人拥有可用的工作中的设置 台式机/笔记本电脑系统要求： - 第四代或更高，至少Intel I3或同等处理器…" at bounding box center [580, 263] width 332 height 39
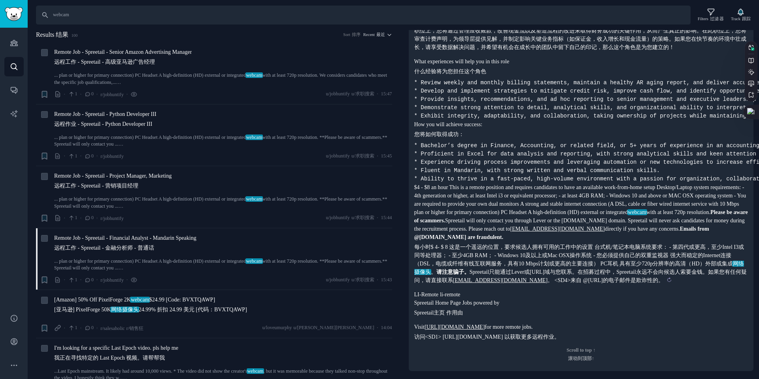
click at [526, 257] on sider-trans-text "每小时$ 4- $ 8 这是一个遥远的位置，要求候选人拥有可用的工作中的设置 台式机/笔记本电脑系统要求： - 第四代或更高，至少Intel I3或同等处理器…" at bounding box center [580, 263] width 332 height 39
drag, startPoint x: 474, startPoint y: 257, endPoint x: 528, endPoint y: 263, distance: 54.9
click at [528, 263] on sider-trans-text "每小时$ 4- $ 8 这是一个遥远的位置，要求候选人拥有可用的工作中的设置 台式机/笔记本电脑系统要求： - 第四代或更高，至少Intel I3或同等处理器…" at bounding box center [580, 263] width 332 height 39
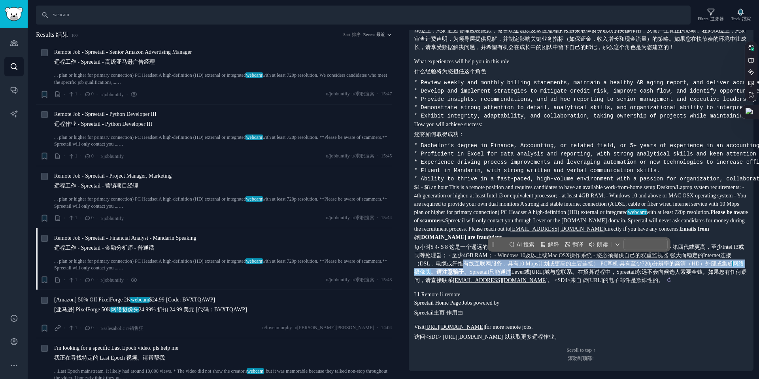
copy sider-trans-text "有线互联网服务，具有10 Mbps计划或更高的主要连接） PC耳机 具有至少720p分辨率的高清（HD）外部或集成 网络摄像头 。 请注意骗子。 Spreet…"
click at [528, 263] on sider-trans-text "每小时$ 4- $ 8 这是一个遥远的位置，要求候选人拥有可用的工作中的设置 台式机/笔记本电脑系统要求： - 第四代或更高，至少Intel I3或同等处理器…" at bounding box center [580, 263] width 332 height 39
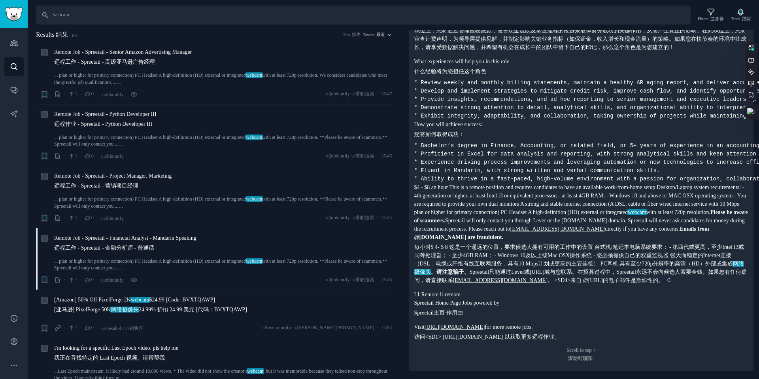
click at [499, 255] on sider-trans-text "每小时$ 4- $ 8 这是一个遥远的位置，要求候选人拥有可用的工作中的设置 台式机/笔记本电脑系统要求： - 第四代或更高，至少Intel I3或同等处理器…" at bounding box center [580, 263] width 332 height 39
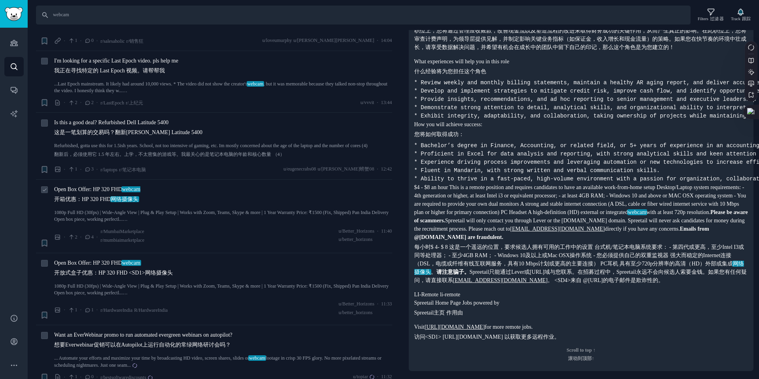
scroll to position [292, 0]
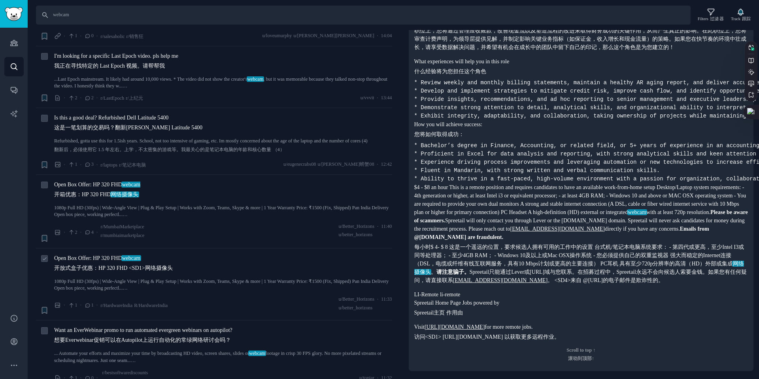
click at [105, 255] on span "Open Box Offer: HP 320 FHD webcam 开放式盒子优惠：HP 320 FHD <SD1>网络摄像头" at bounding box center [113, 264] width 119 height 21
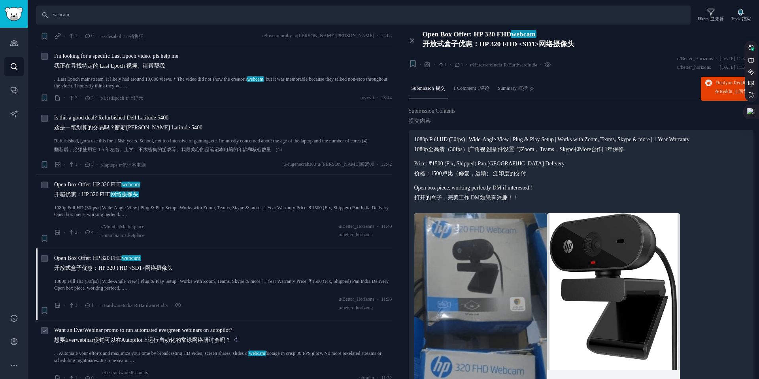
click at [130, 337] on sider-trans-text "想要Everwebinar促销可以在Autopilot上运行自动化的常绿网络研讨会吗？" at bounding box center [142, 340] width 177 height 6
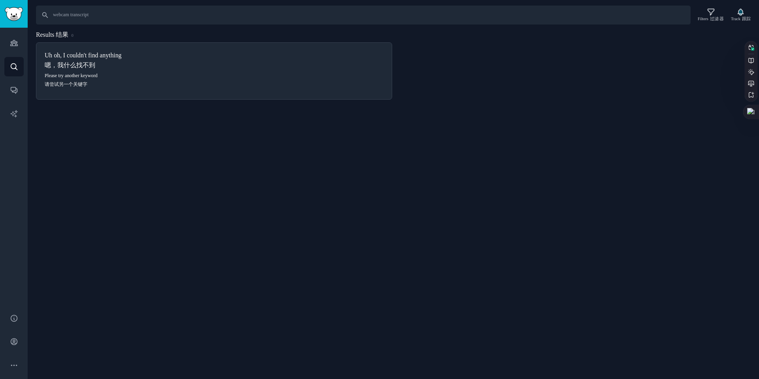
click at [73, 17] on input "webcam transcript" at bounding box center [363, 15] width 655 height 19
drag, startPoint x: 0, startPoint y: 0, endPoint x: 109, endPoint y: 15, distance: 109.7
click at [109, 15] on input "webcam transcript" at bounding box center [363, 15] width 655 height 19
type input "webcam record"
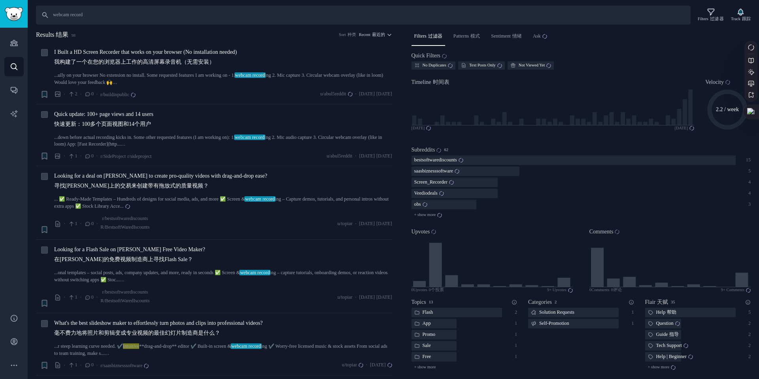
drag, startPoint x: 93, startPoint y: 13, endPoint x: 53, endPoint y: 13, distance: 40.3
click at [53, 13] on input "webcam record" at bounding box center [363, 15] width 655 height 19
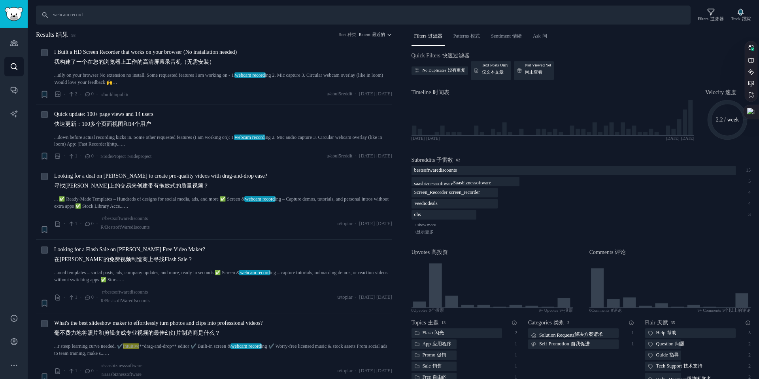
click at [160, 29] on div "Search 搜索 webcam record Filters 过滤 器 Track 跟踪 Results 结果 98 Sort 种类 Recent 最近的 …" at bounding box center [393, 189] width 731 height 379
click at [140, 61] on sider-trans-text "我构建了一个在您的浏览器上工作的高清屏幕录音机（无需安装）" at bounding box center [134, 62] width 161 height 6
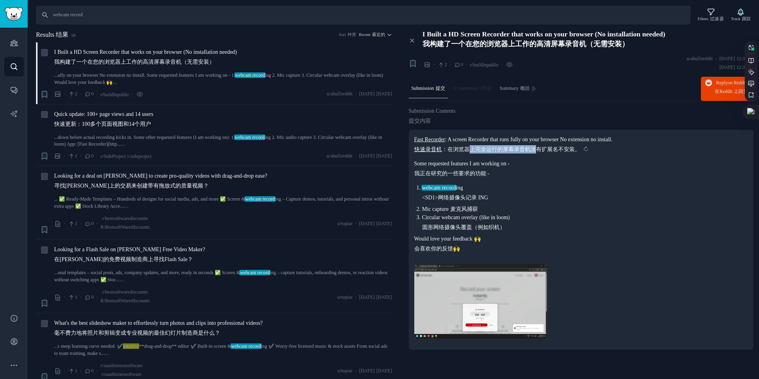
drag, startPoint x: 469, startPoint y: 151, endPoint x: 536, endPoint y: 153, distance: 66.8
click at [536, 153] on div "Fast Recorder : A screen Recorder that runs fully on your browser No extension …" at bounding box center [581, 193] width 334 height 117
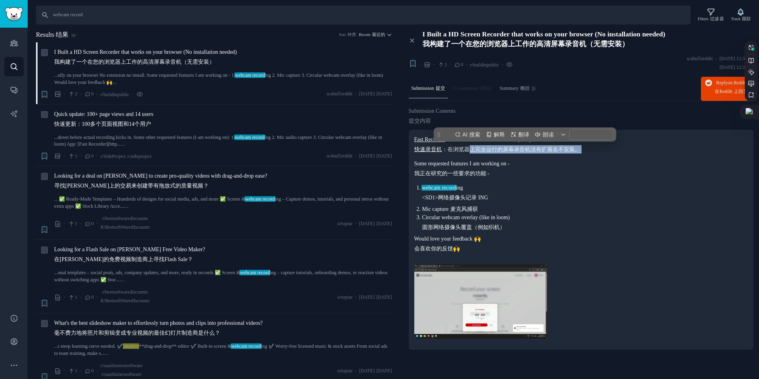
copy div "上完全运行的屏幕录音机没有扩展名不安装。"
click at [536, 153] on div "Fast Recorder : A screen Recorder that runs fully on your browser No extension …" at bounding box center [581, 193] width 334 height 117
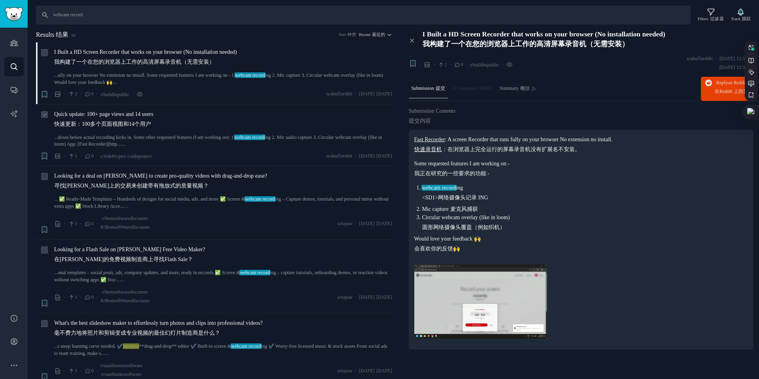
click at [115, 118] on span "Quick update: 100+ page views and 14 users 快速更新：100多个页面视图和14个用户" at bounding box center [103, 120] width 99 height 21
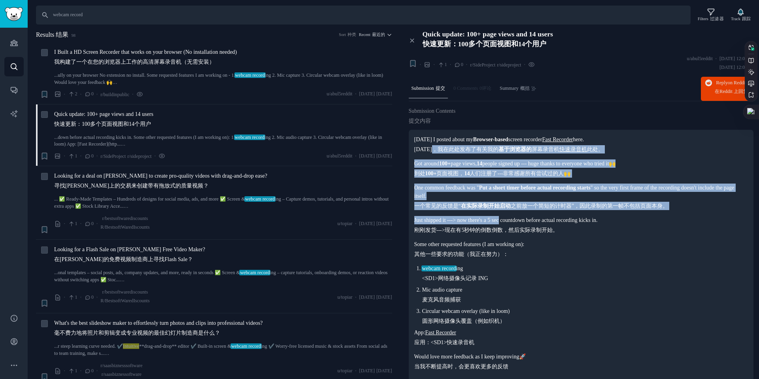
drag, startPoint x: 446, startPoint y: 150, endPoint x: 519, endPoint y: 218, distance: 99.9
click at [519, 218] on div "[DATE] I posted about my Browser-based screen recorder Fast Recorder here. [DAT…" at bounding box center [581, 252] width 334 height 235
copy div "此处发布了有关我的 基于浏览器的 屏幕录音机 快速录音机 此处。 Got around 100+ page views, 14 people signed u…"
click at [485, 227] on sider-trans-text "刚刚发货--->现在有5秒钟的倒数倒数，然后实际录制开始。" at bounding box center [486, 230] width 144 height 6
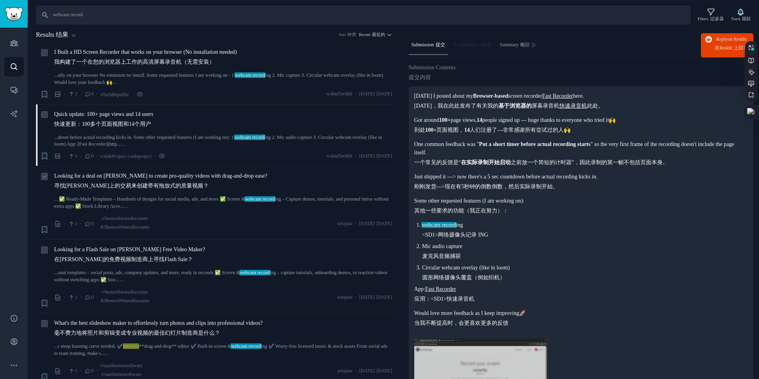
scroll to position [40, 0]
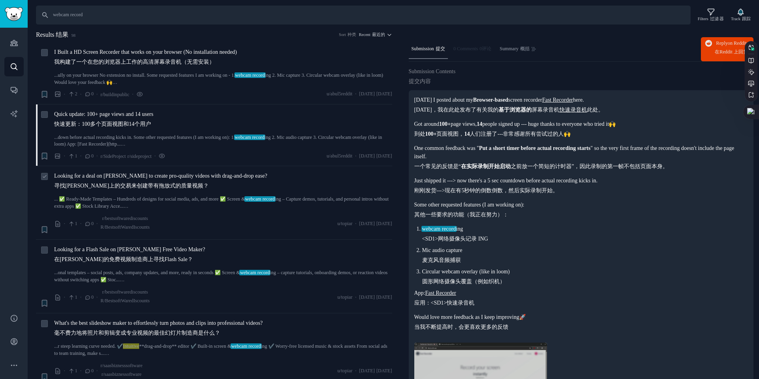
click at [134, 195] on div "Looking for a deal on [PERSON_NAME] to create pro-quality videos with drag-and-…" at bounding box center [223, 191] width 338 height 38
click at [141, 183] on sider-trans-text "寻找[PERSON_NAME]上的交易来创建带有拖放式的质量视频？" at bounding box center [131, 186] width 155 height 6
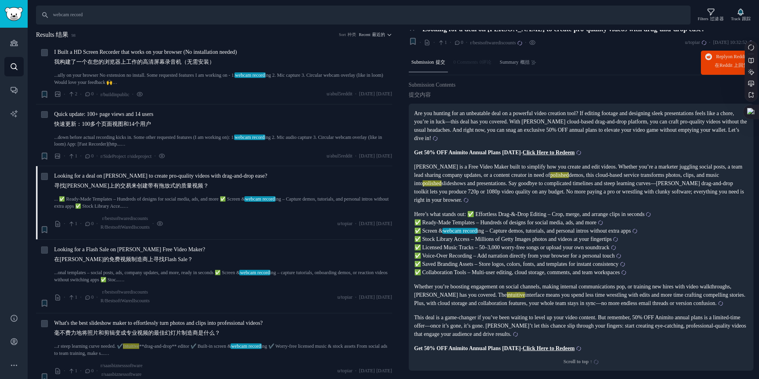
scroll to position [27, 0]
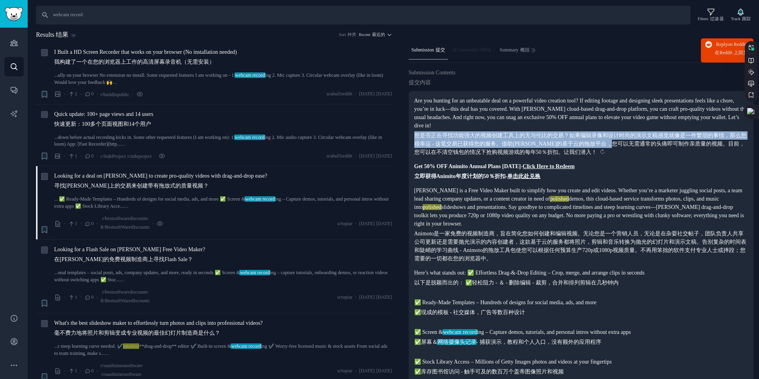
drag, startPoint x: 415, startPoint y: 136, endPoint x: 633, endPoint y: 145, distance: 218.0
click at [633, 145] on sider-trans-text "您是否正在寻找功能强大的视频创建工具上的无与伦比的交易？如果编辑录像和设计时尚的演示文稿感觉就像是一件繁琐的事情，那么您很幸运 - 这笔交易已获得您的服务。借…" at bounding box center [580, 143] width 332 height 23
copy sider-trans-text "您是否正在寻找功能强大的视频创建工具上的无与伦比的交易？如果编辑录像和设计时尚的演示文稿感觉就像是一件繁琐的事情，那么您很幸运 - 这笔交易已获得您的服务。借…"
click at [633, 145] on sider-trans-text "您是否正在寻找功能强大的视频创建工具上的无与伦比的交易？如果编辑录像和设计时尚的演示文稿感觉就像是一件繁琐的事情，那么您很幸运 - 这笔交易已获得您的服务。借…" at bounding box center [580, 143] width 332 height 23
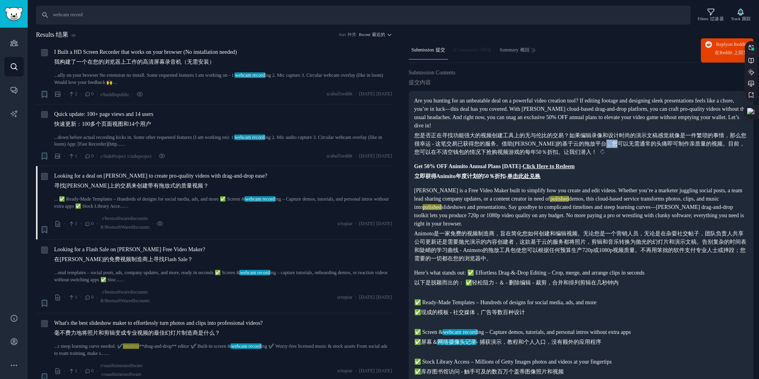
click at [633, 145] on sider-trans-text "您是否正在寻找功能强大的视频创建工具上的无与伦比的交易？如果编辑录像和设计时尚的演示文稿感觉就像是一件繁琐的事情，那么您很幸运 - 这笔交易已获得您的服务。借…" at bounding box center [580, 143] width 332 height 23
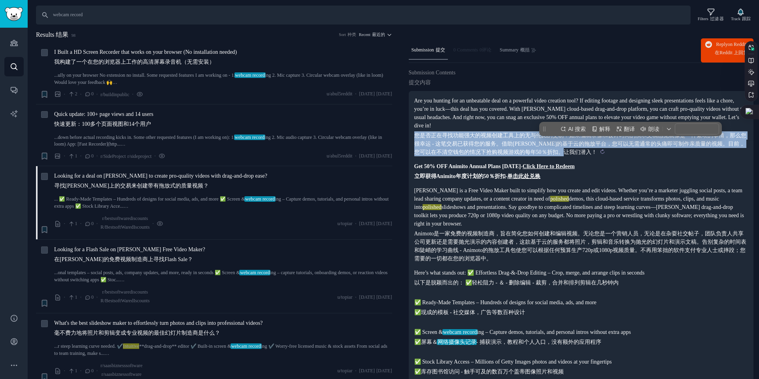
click at [633, 145] on sider-trans-text "您是否正在寻找功能强大的视频创建工具上的无与伦比的交易？如果编辑录像和设计时尚的演示文稿感觉就像是一件繁琐的事情，那么您很幸运 - 这笔交易已获得您的服务。借…" at bounding box center [580, 143] width 332 height 23
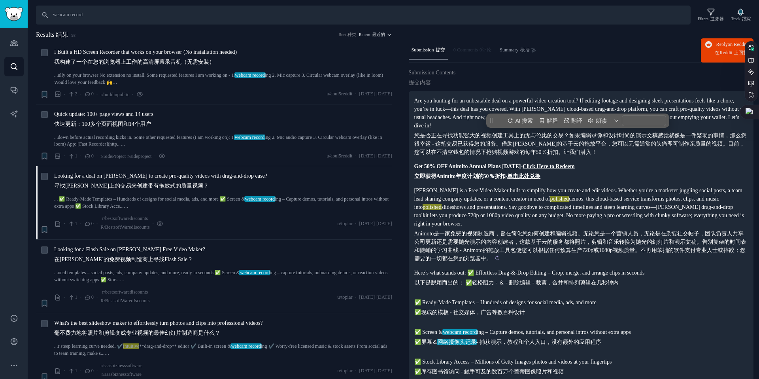
click at [445, 239] on sider-trans-text "Animoto是一家免费的视频制造商，旨在简化您如何创建和编辑视频。无论您是一个营销人员，无论是在杂耍社交帖子，团队负责人共享公司更新还是需要抛光演示的内容创…" at bounding box center [580, 245] width 332 height 31
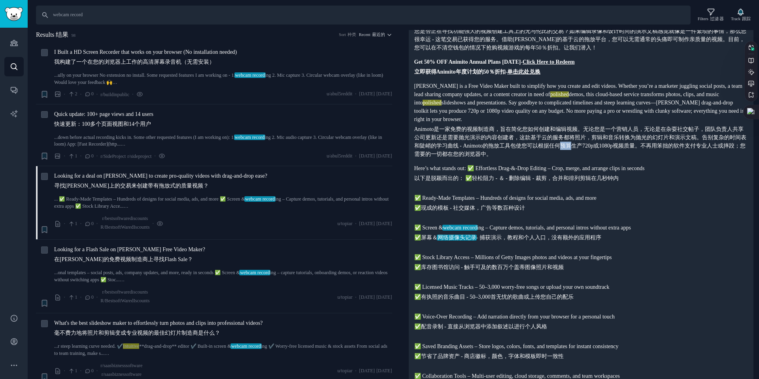
scroll to position [135, 0]
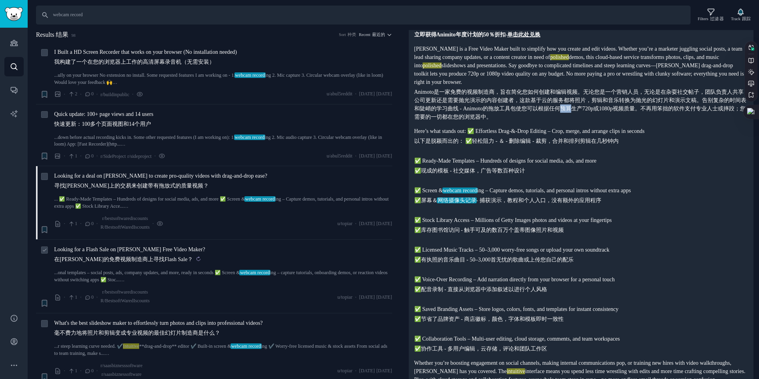
click at [93, 260] on sider-trans-text "在[PERSON_NAME]的免费视频制造商上寻找Flash Sale？" at bounding box center [123, 259] width 139 height 6
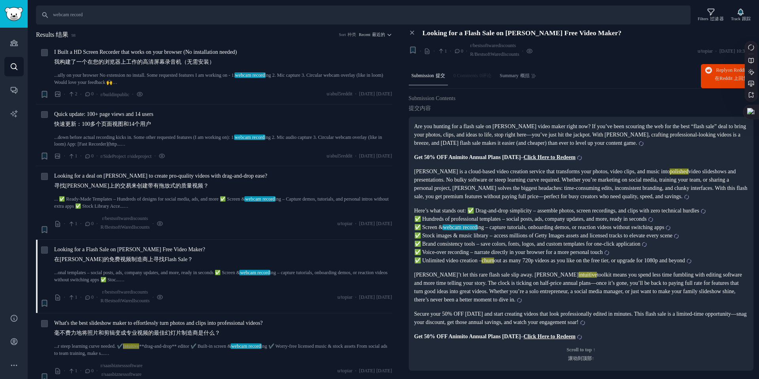
scroll to position [168, 0]
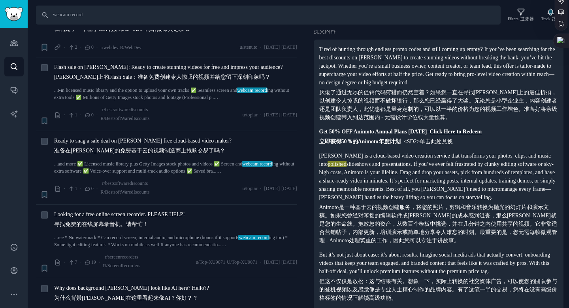
scroll to position [108, 0]
